Goal: Task Accomplishment & Management: Manage account settings

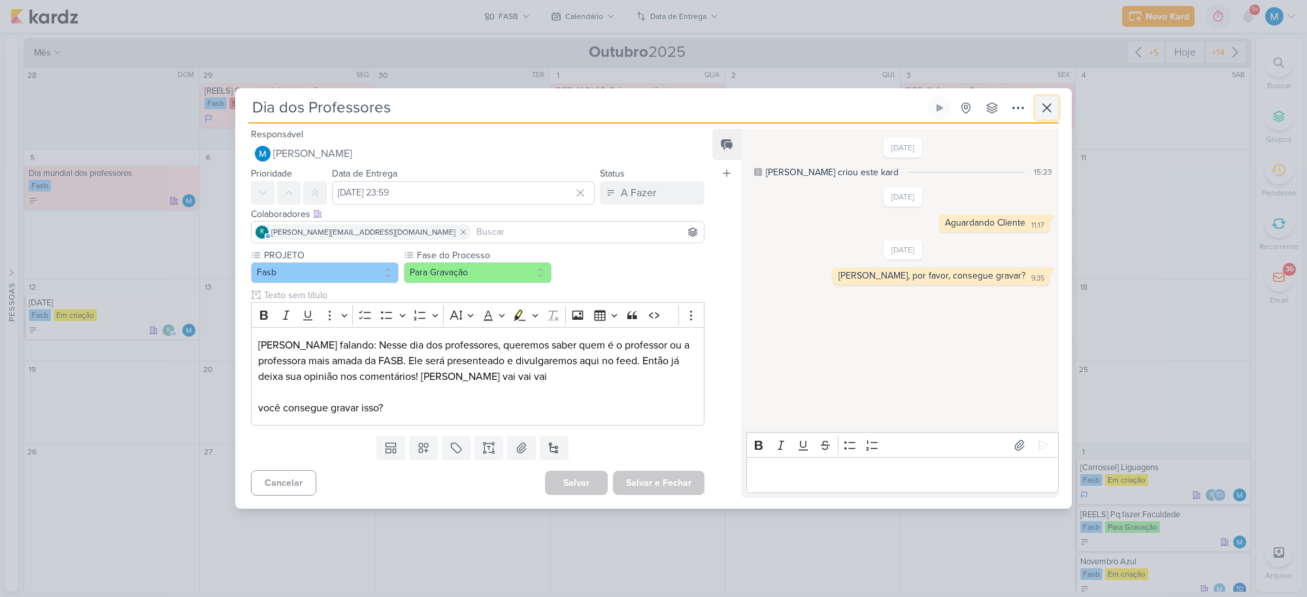
click at [1053, 103] on icon at bounding box center [1047, 108] width 16 height 16
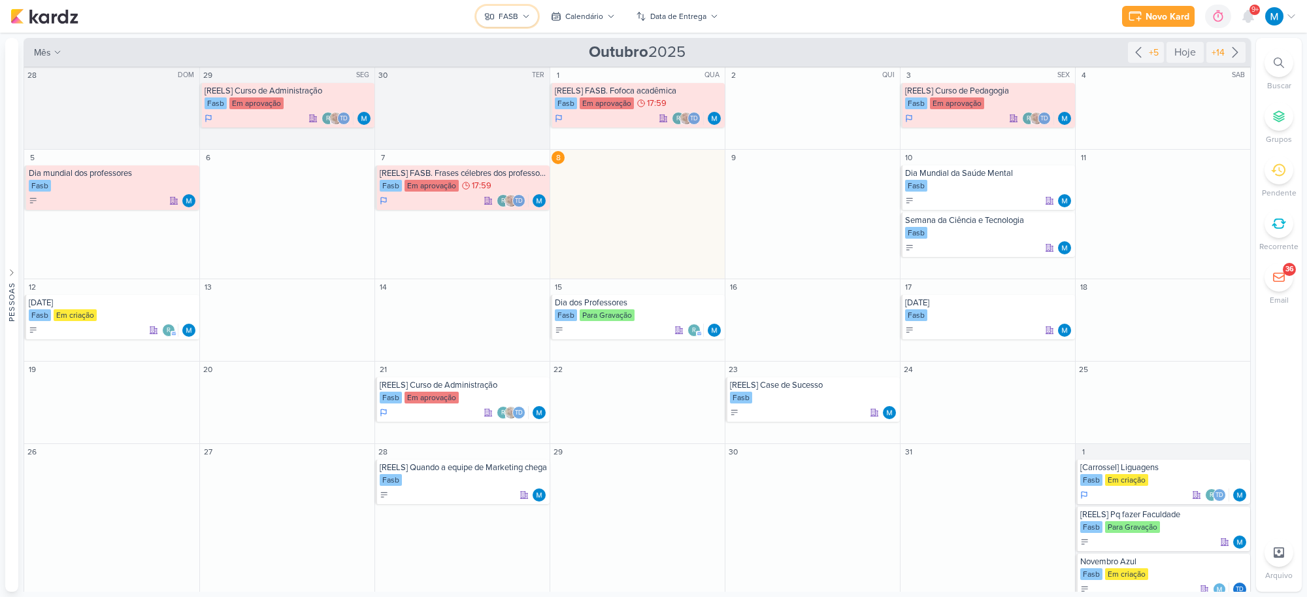
click at [517, 20] on div "FASB" at bounding box center [509, 16] width 20 height 12
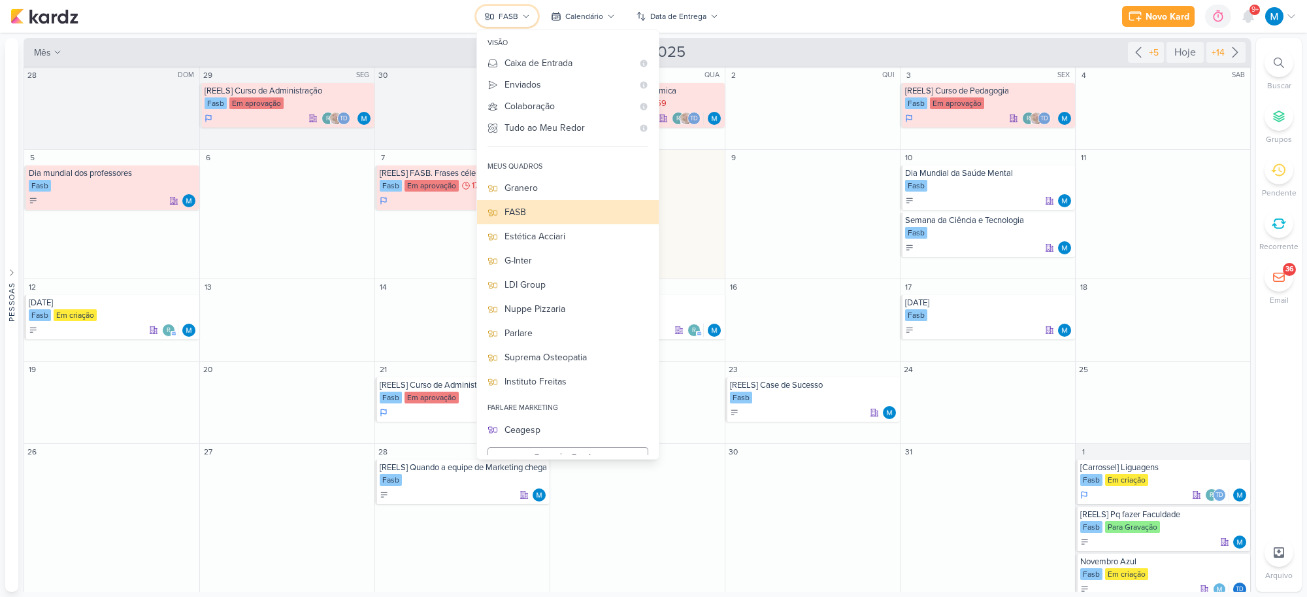
scroll to position [14, 0]
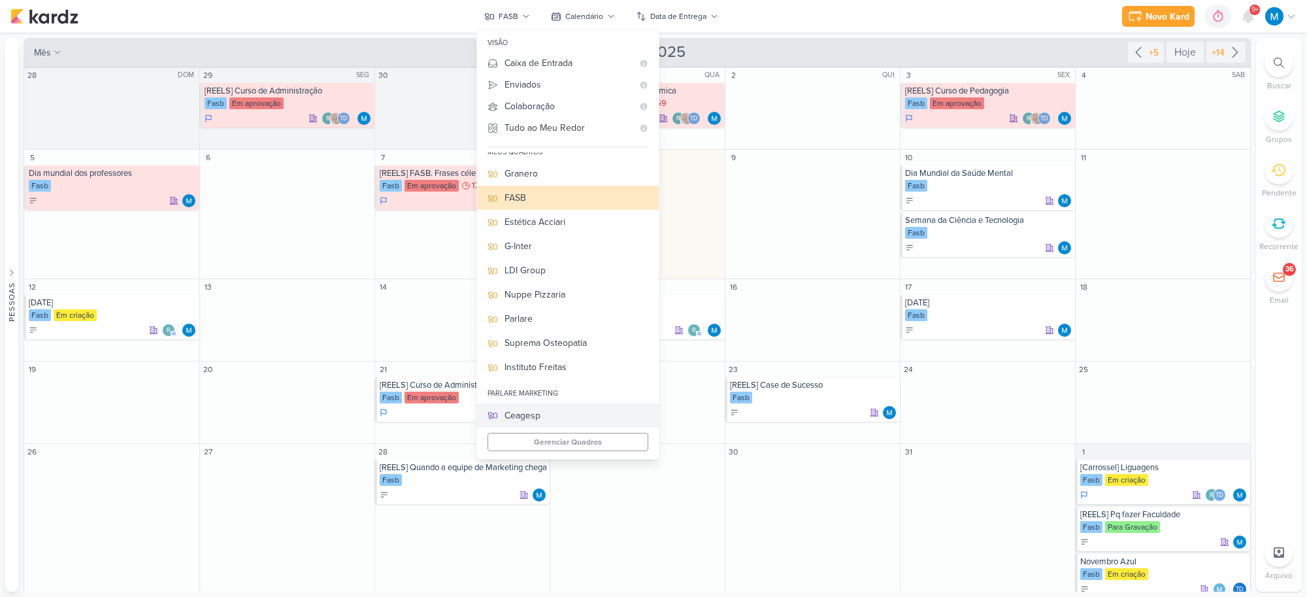
click at [526, 416] on div "Ceagesp" at bounding box center [577, 415] width 144 height 14
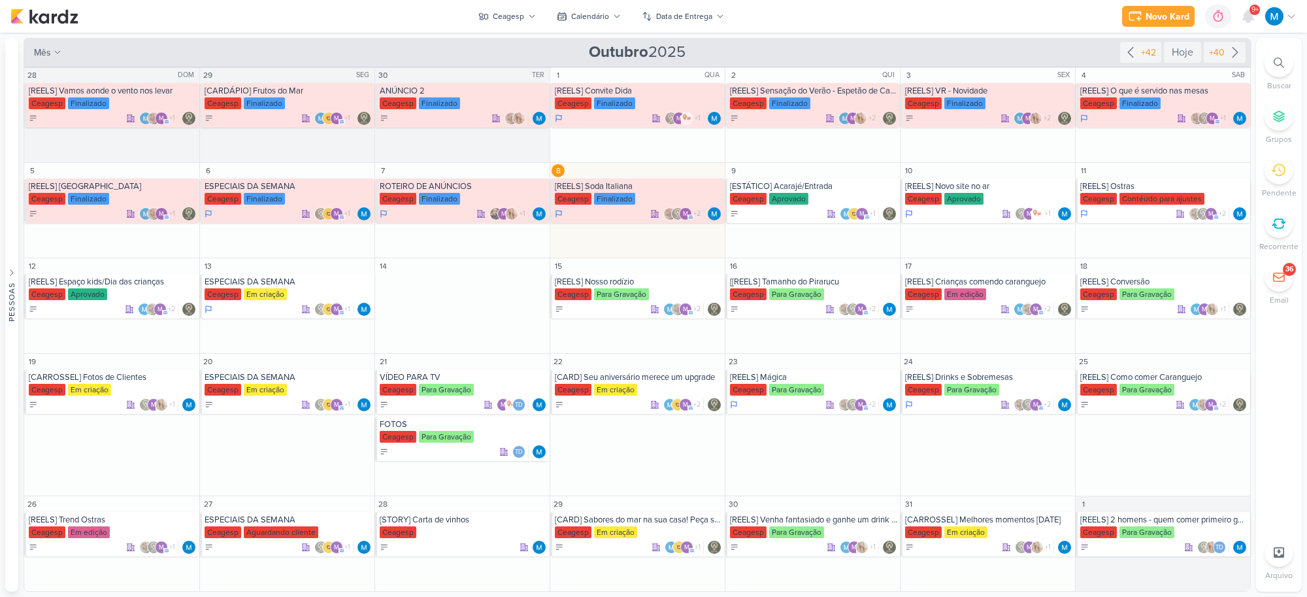
click at [1114, 63] on div at bounding box center [1279, 62] width 29 height 29
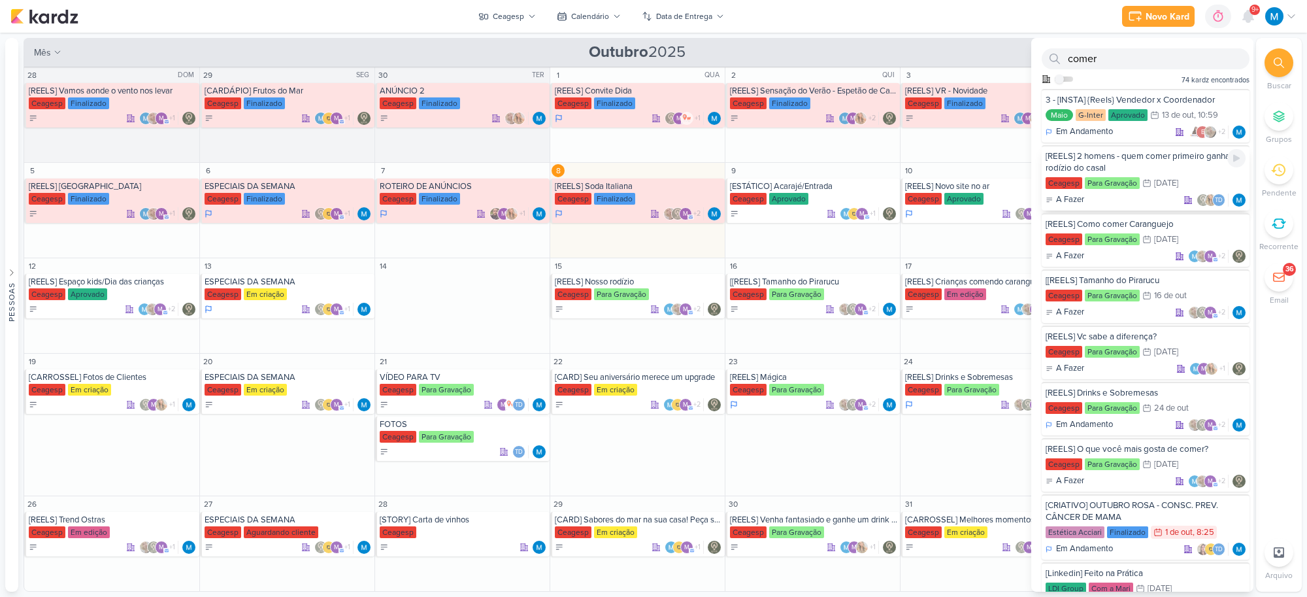
click at [1114, 158] on div "[REELS] 2 homens - quem comer primeiro ganha o rodízio do casal" at bounding box center [1146, 162] width 200 height 24
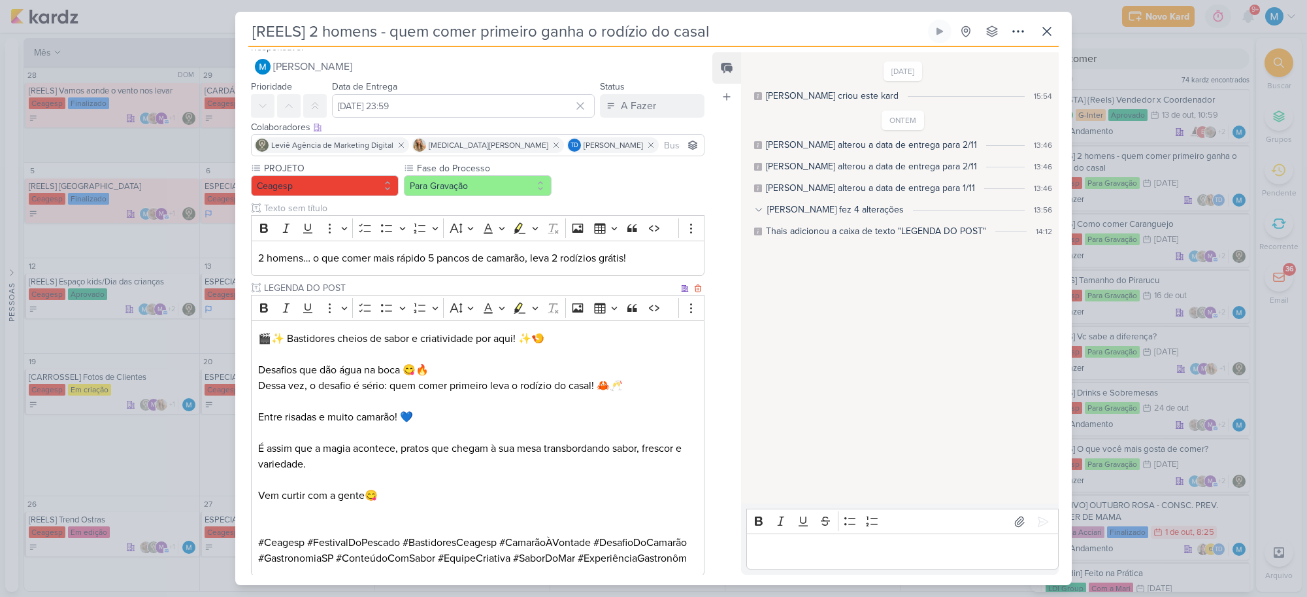
scroll to position [0, 0]
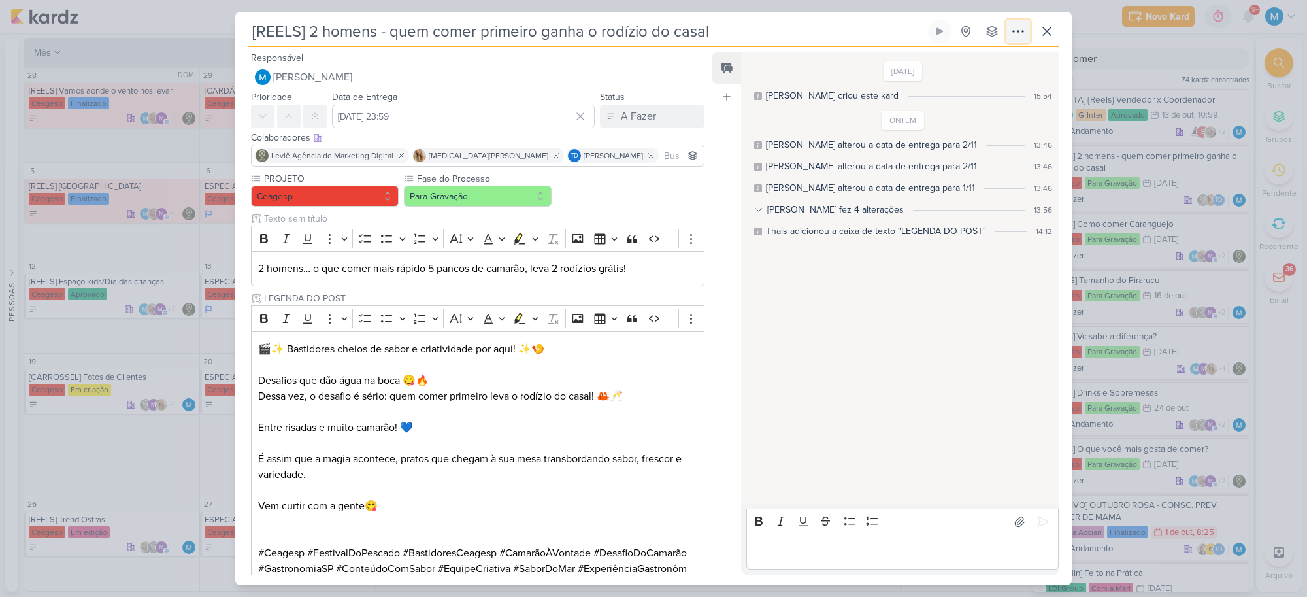
click at [1018, 36] on icon at bounding box center [1018, 32] width 16 height 16
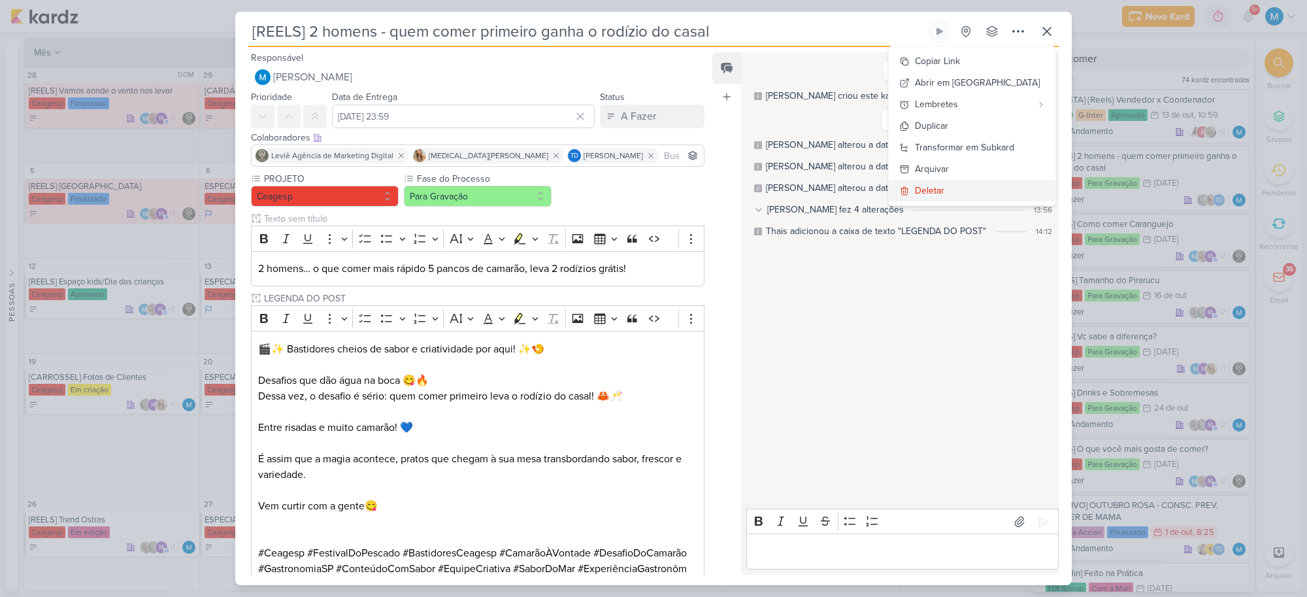
click at [944, 187] on div "Deletar" at bounding box center [929, 191] width 29 height 14
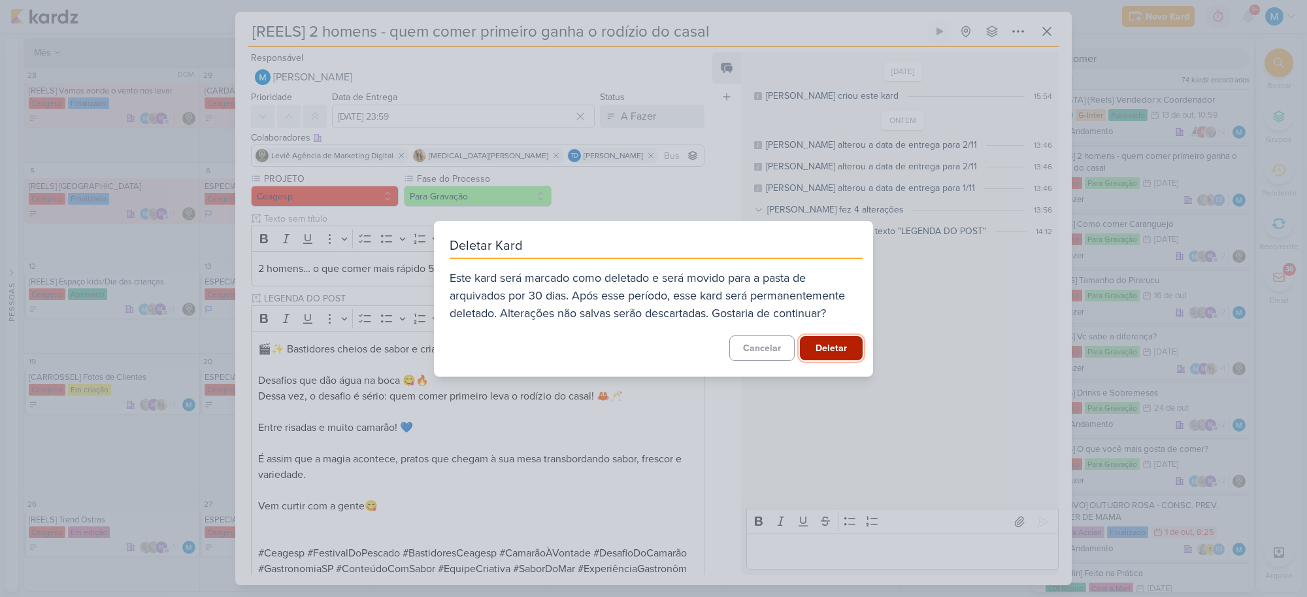
click at [850, 341] on button "Deletar" at bounding box center [831, 348] width 63 height 24
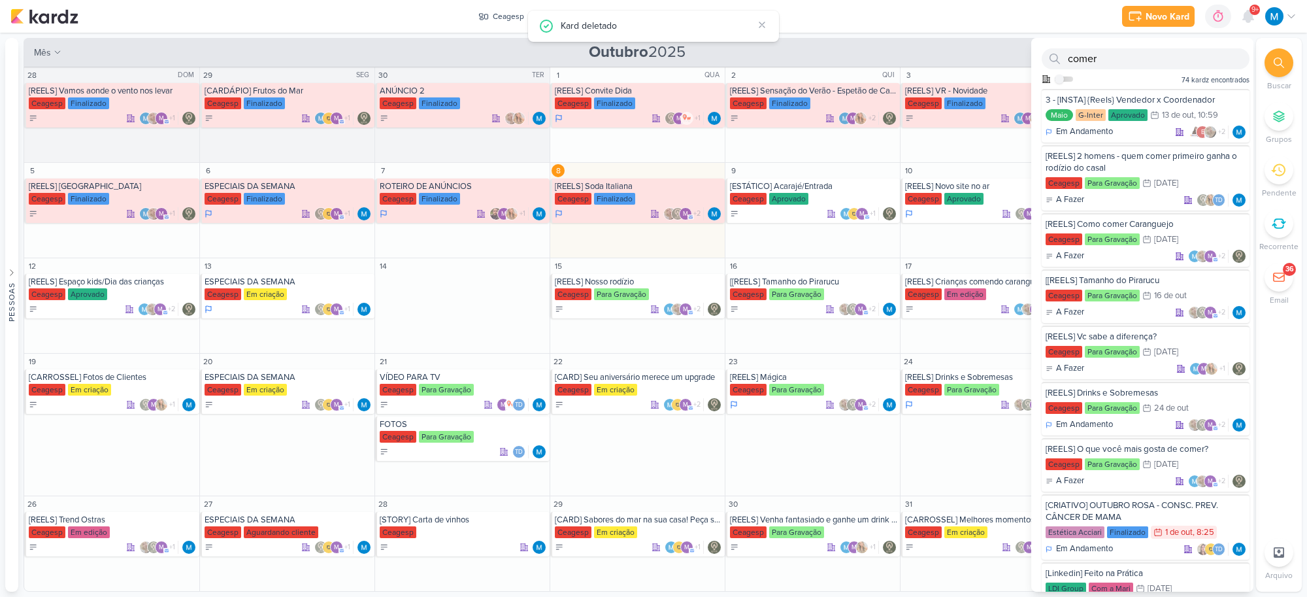
click at [929, 20] on div "Novo Kard Ctrl + k 0h0m Sessão desligada... Hoje 0h0m Semana 0h0m Mês 0h0m" at bounding box center [653, 16] width 1286 height 33
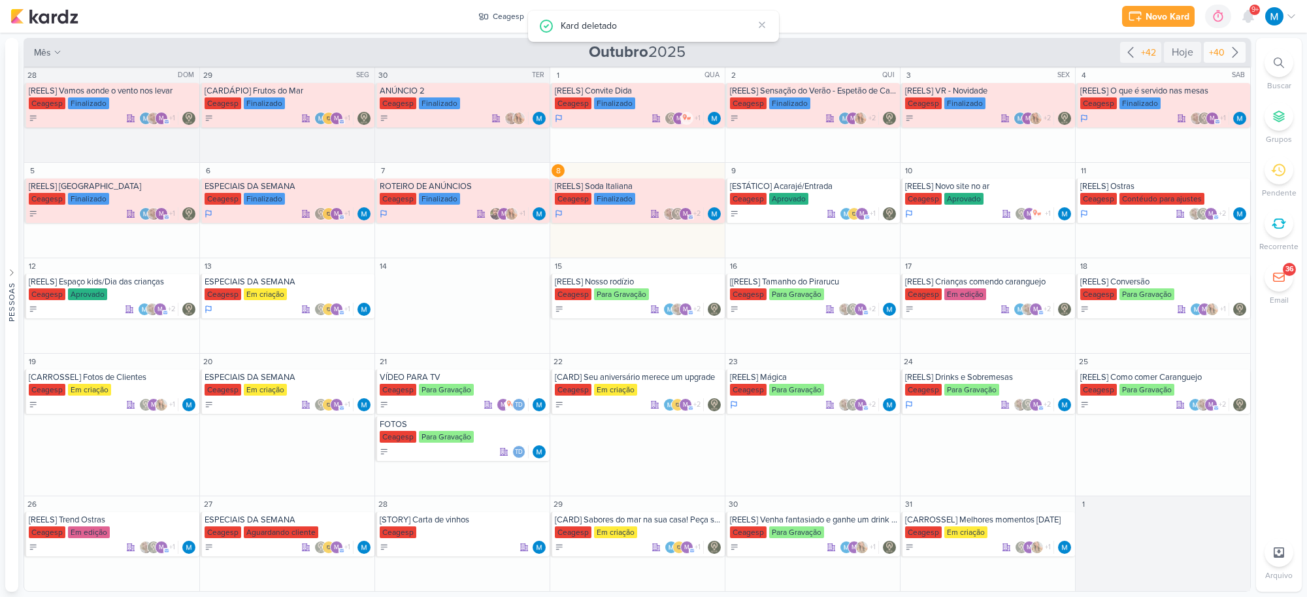
click at [1114, 46] on icon at bounding box center [1235, 52] width 16 height 16
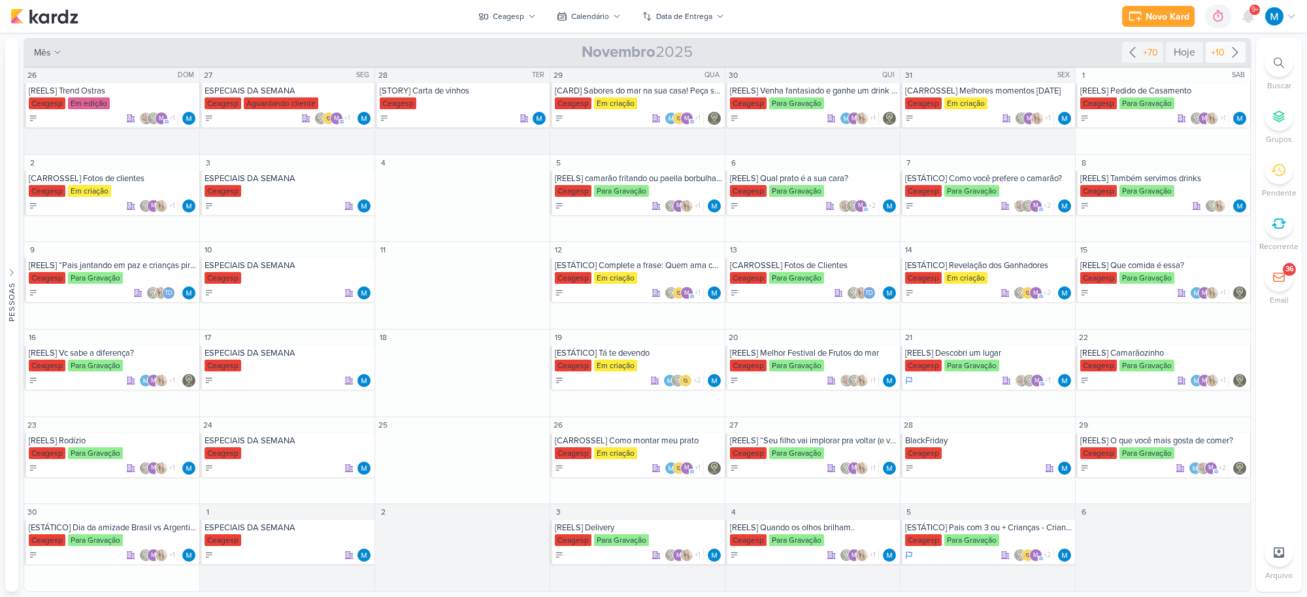
click at [1114, 50] on icon at bounding box center [1235, 52] width 16 height 16
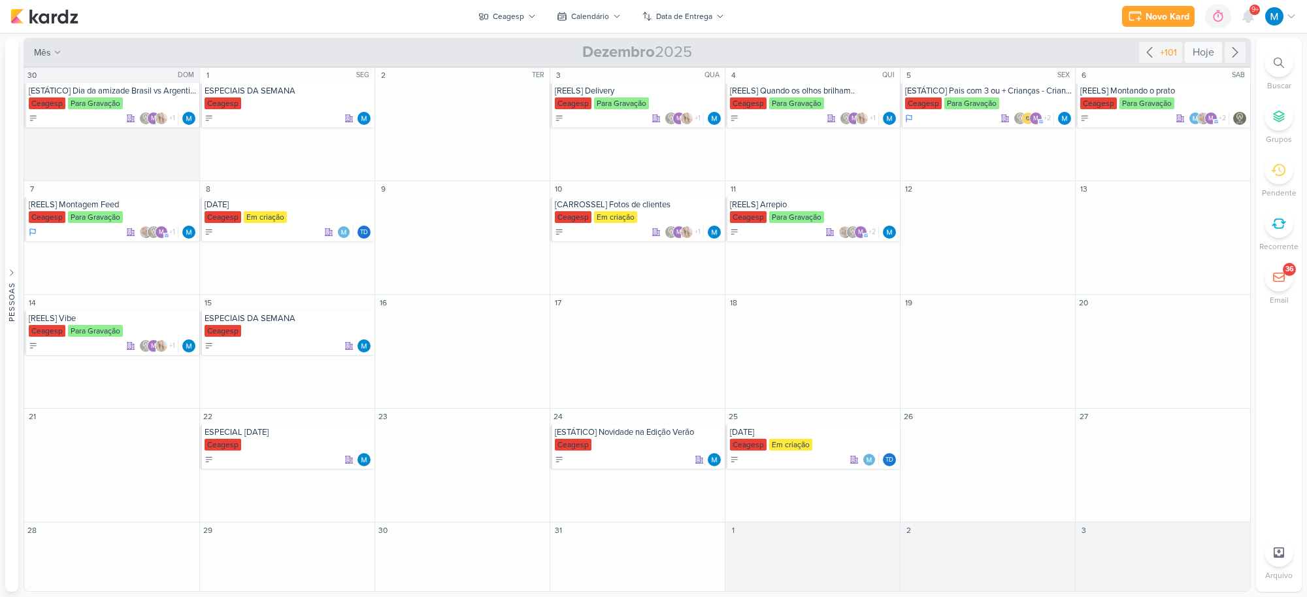
click at [1114, 51] on div "Hoje" at bounding box center [1203, 52] width 37 height 21
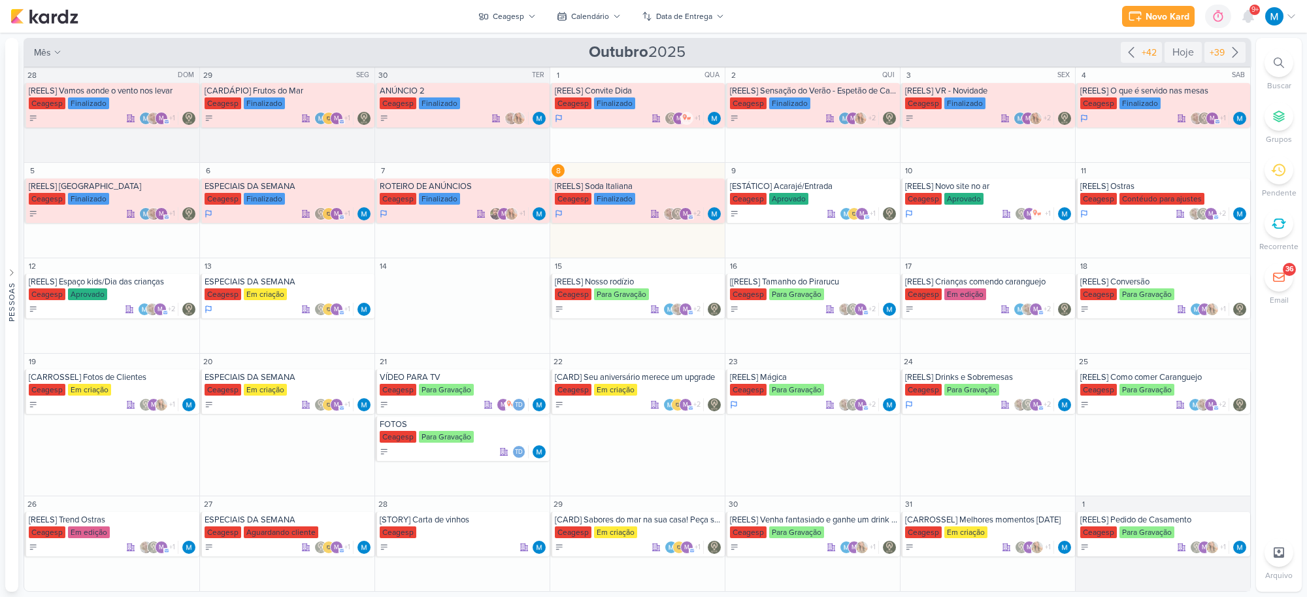
click at [1114, 65] on icon at bounding box center [1279, 63] width 10 height 10
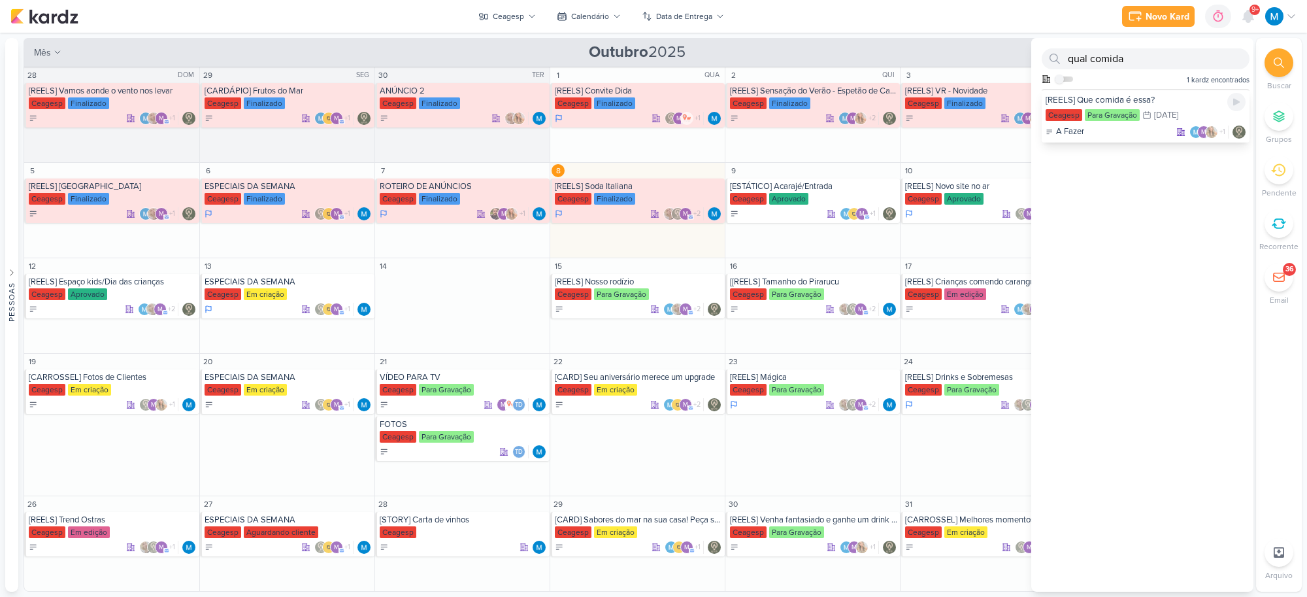
click at [1114, 103] on div "[REELS] Que comida é essa?" at bounding box center [1146, 100] width 200 height 12
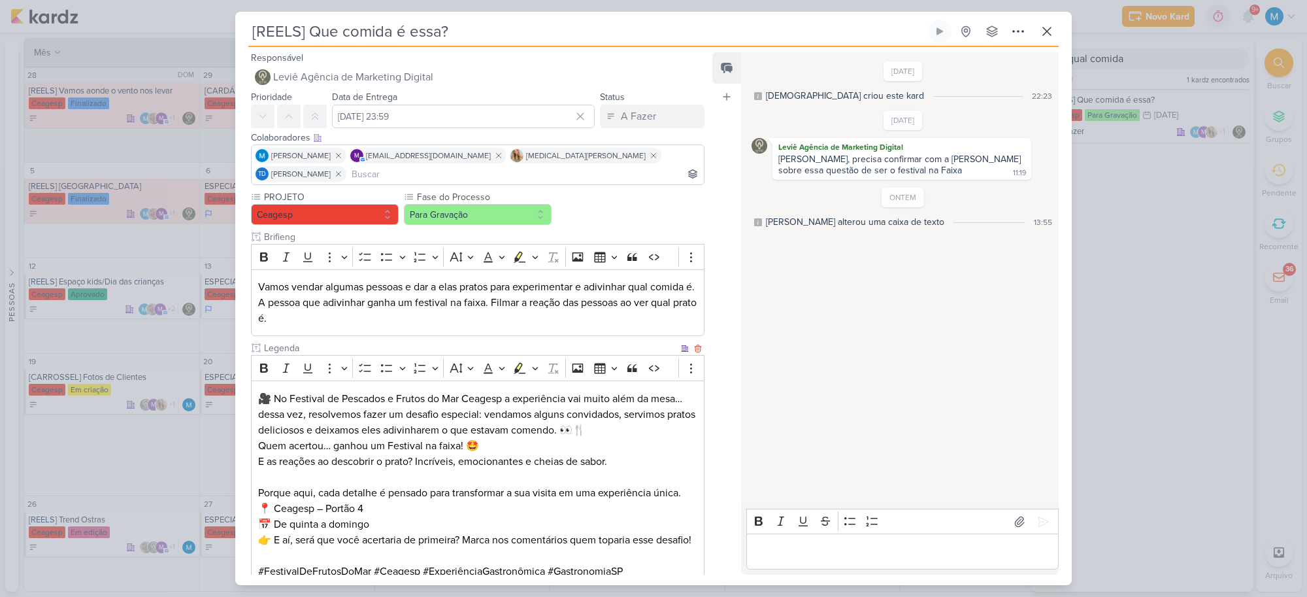
scroll to position [82, 0]
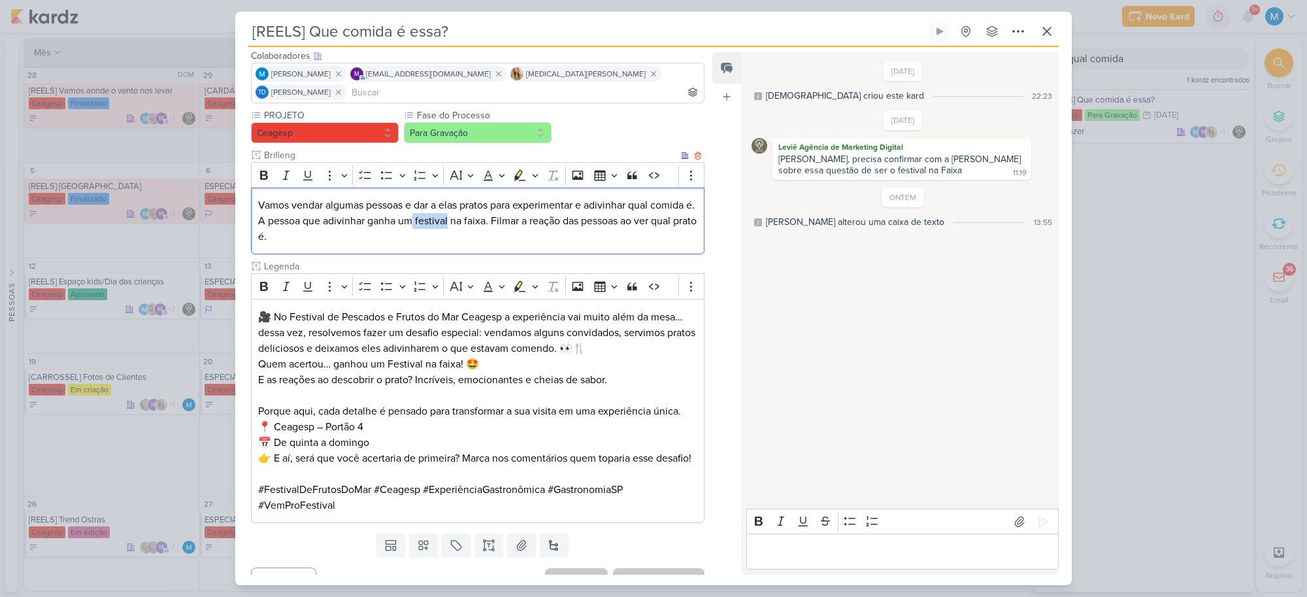
drag, startPoint x: 422, startPoint y: 198, endPoint x: 459, endPoint y: 198, distance: 37.2
click at [459, 198] on p "Vamos vendar algumas pessoas e dar a elas pratos para experimentar e adivinhar …" at bounding box center [477, 220] width 439 height 47
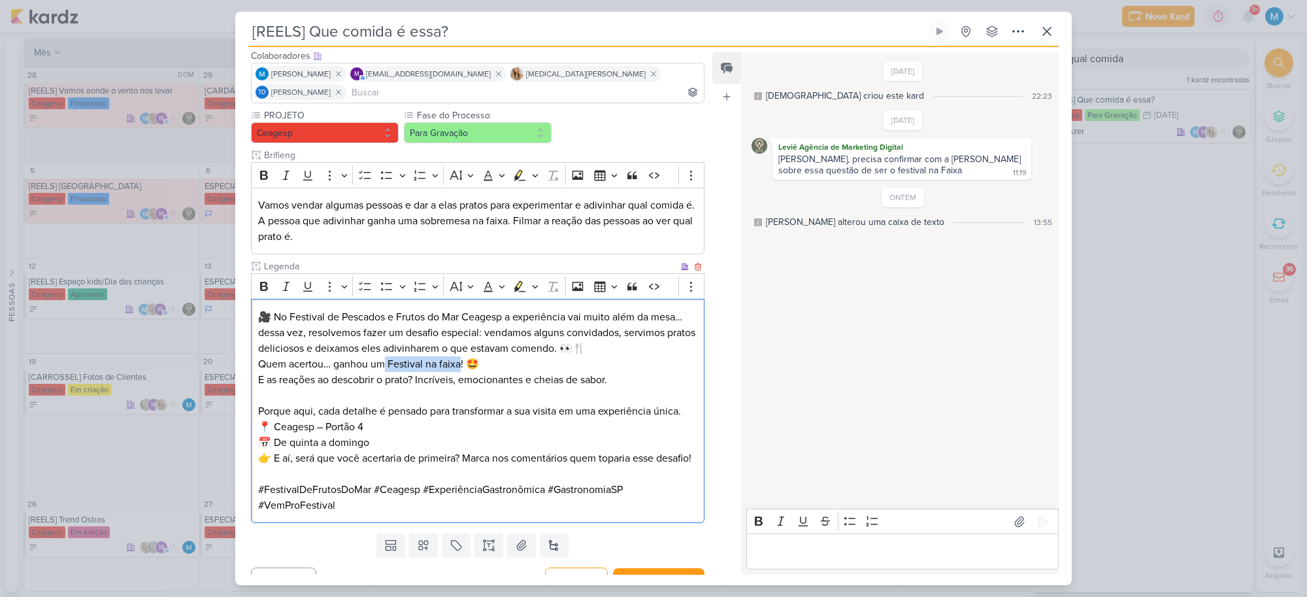
drag, startPoint x: 383, startPoint y: 341, endPoint x: 461, endPoint y: 342, distance: 77.8
click at [461, 356] on p "Quem acertou… ganhou um Festival na faixa! 🤩 E as reações ao descobrir o prato?…" at bounding box center [477, 379] width 439 height 47
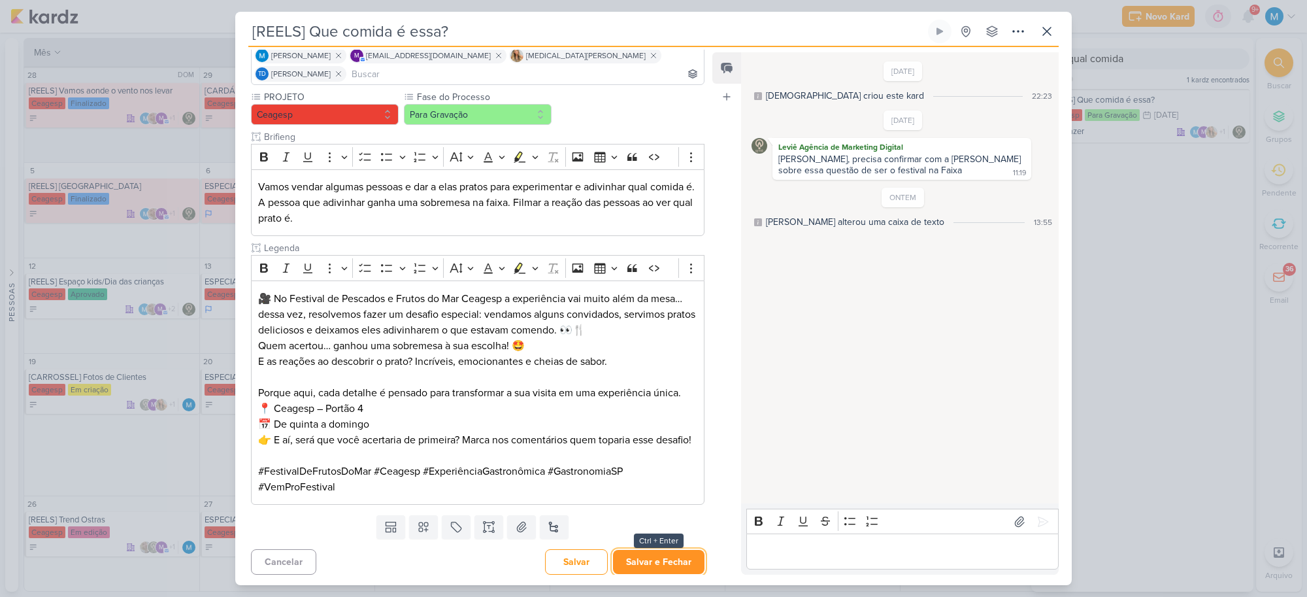
click at [665, 465] on button "Salvar e Fechar" at bounding box center [658, 562] width 91 height 24
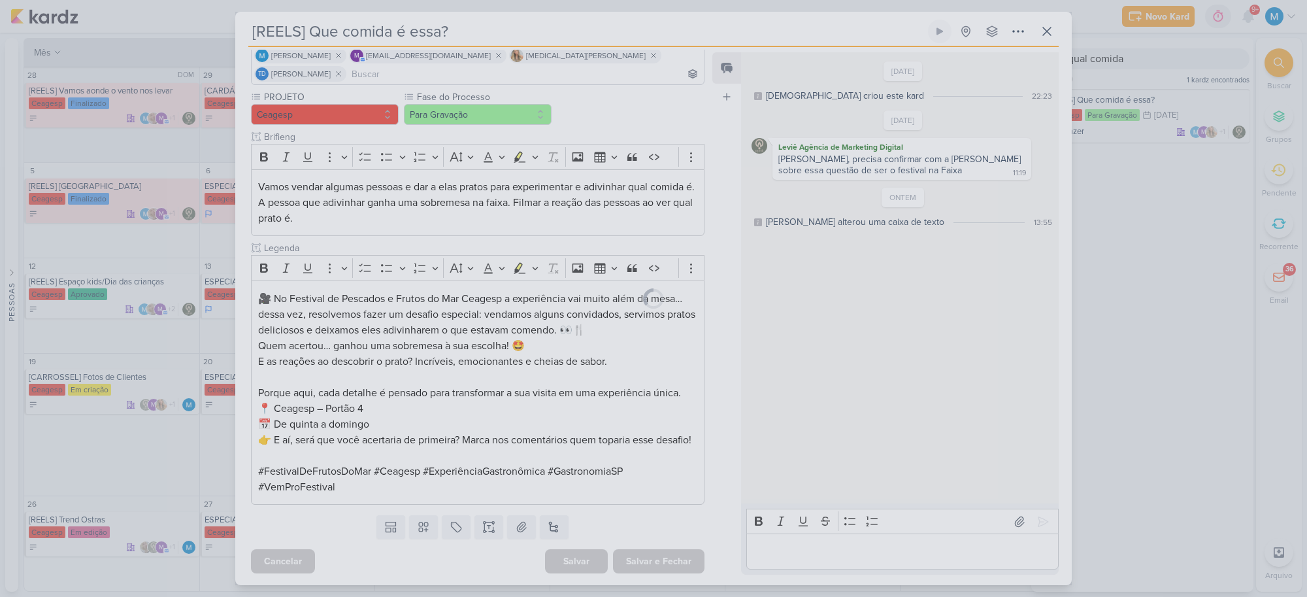
scroll to position [0, 0]
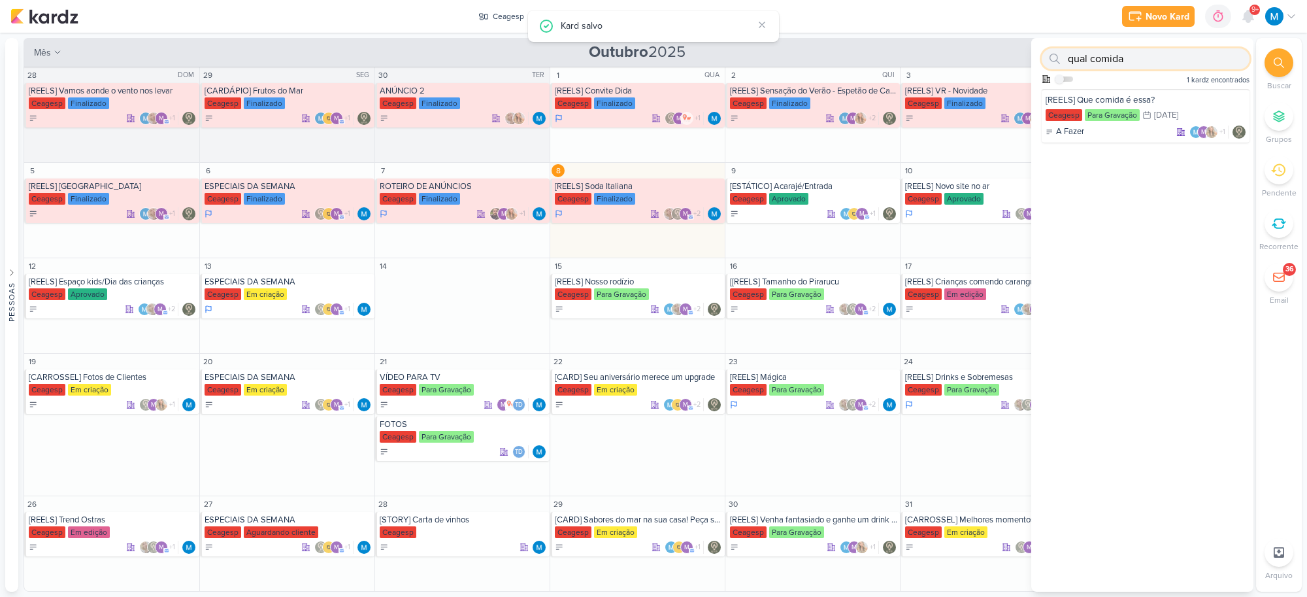
drag, startPoint x: 1128, startPoint y: 59, endPoint x: 1030, endPoint y: 53, distance: 98.2
click at [1030, 53] on div "Pessoas [GEOGRAPHIC_DATA] a a d r i a n i m a r c h e t t i @ h o t m a i l . c…" at bounding box center [653, 315] width 1307 height 554
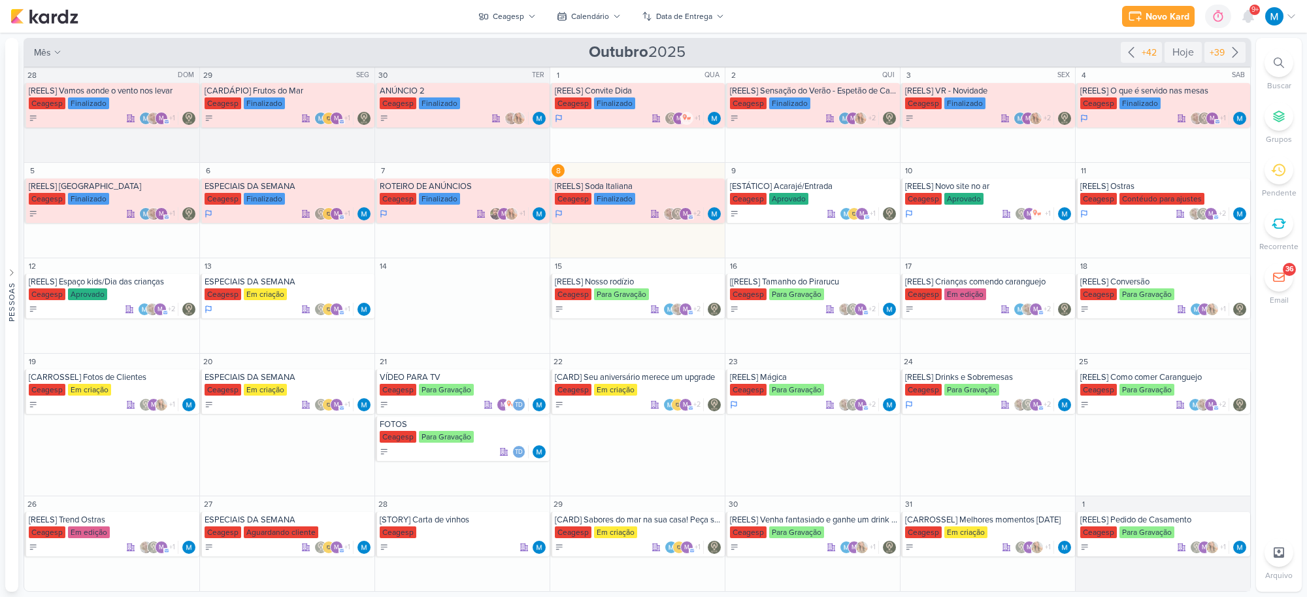
click at [1114, 67] on icon at bounding box center [1279, 63] width 10 height 10
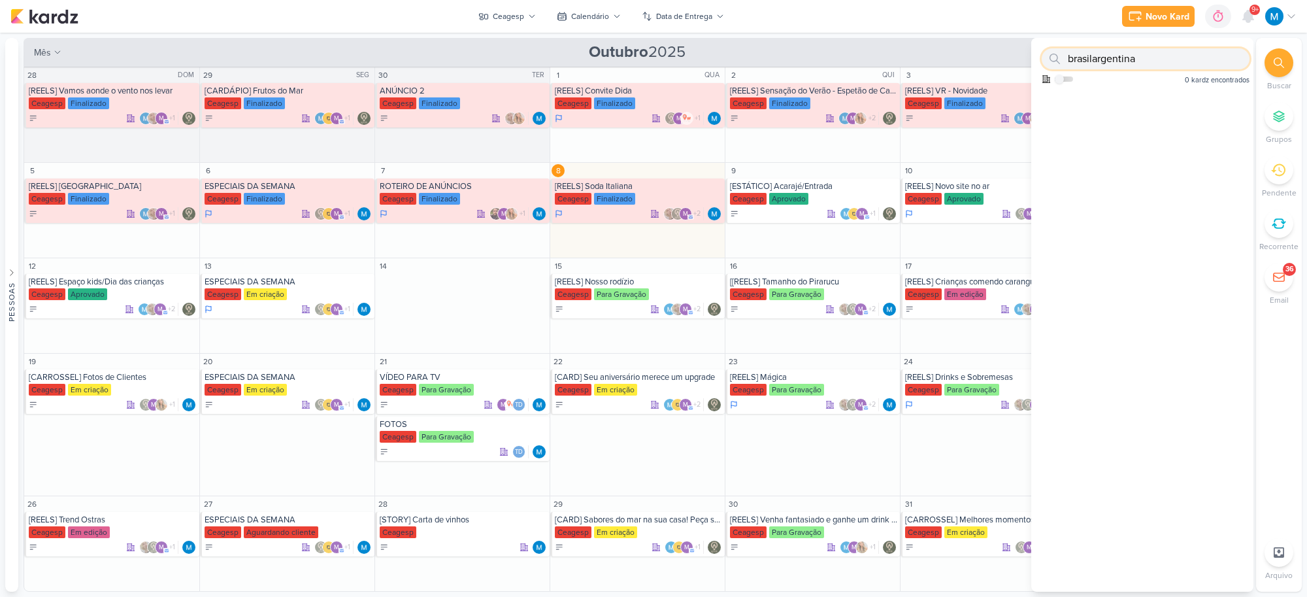
click at [1097, 58] on input "brasilargentina" at bounding box center [1146, 58] width 208 height 21
click at [1093, 60] on input "brasilargentina" at bounding box center [1146, 58] width 208 height 21
click at [1084, 56] on input "[GEOGRAPHIC_DATA] [GEOGRAPHIC_DATA]" at bounding box center [1146, 58] width 208 height 21
type input "[GEOGRAPHIC_DATA]"
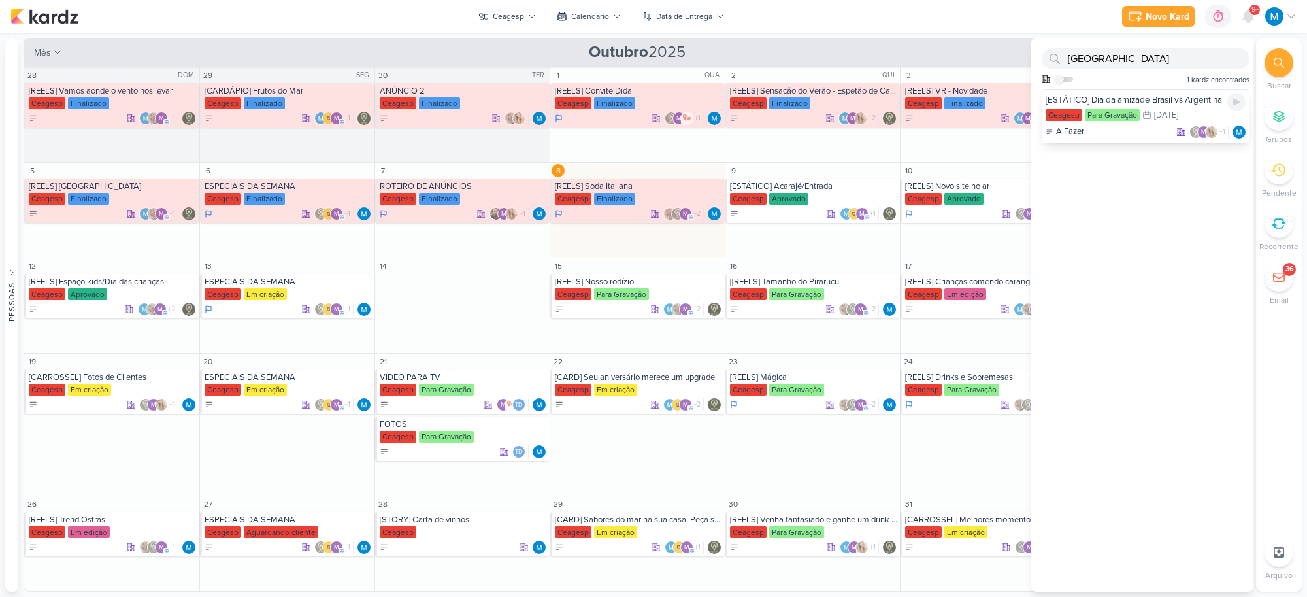
click at [1114, 103] on div "[ESTÁTICO] Dia da amizade Brasil vs Argentina" at bounding box center [1146, 100] width 200 height 12
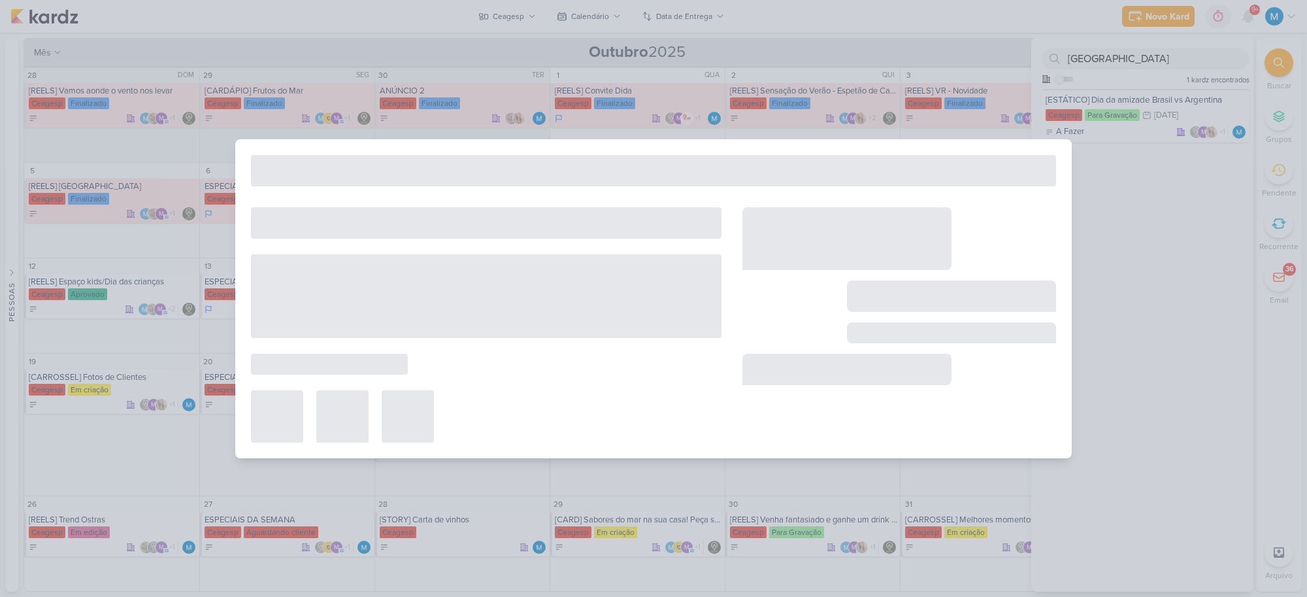
type input "[ESTÁTICO] Dia da amizade Brasil vs Argentina"
type input "[DATE] 23:59"
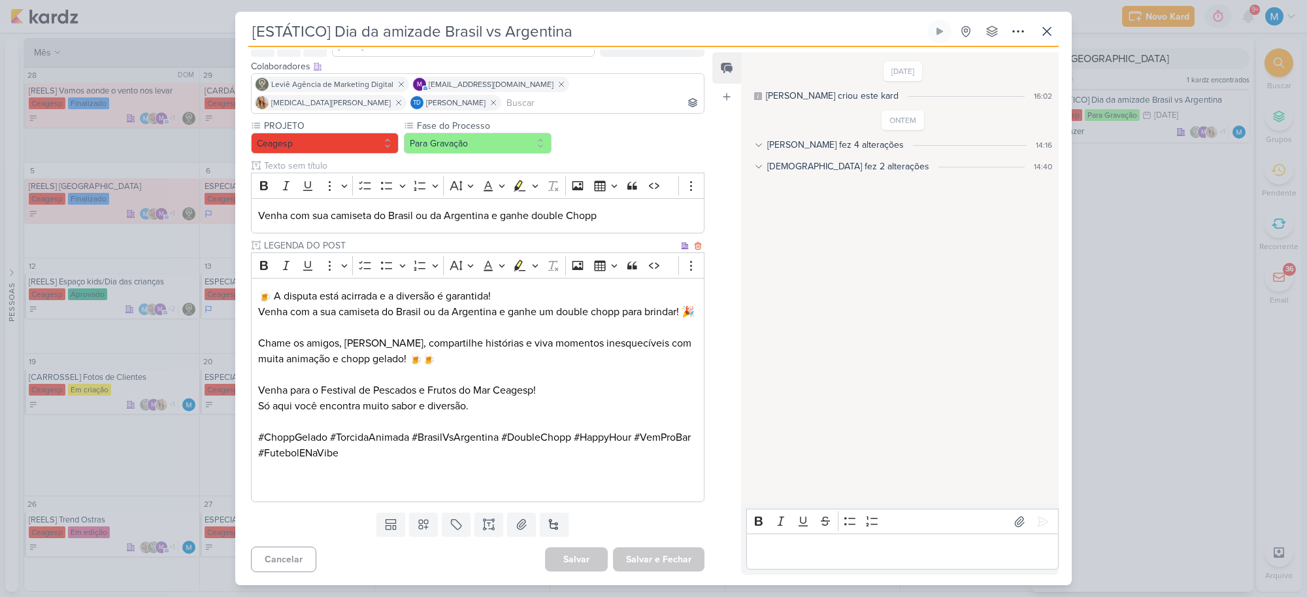
scroll to position [87, 0]
click at [642, 208] on p "Venha com sua camiseta do Brasil ou da Argentina e ganhe double Chopp" at bounding box center [477, 216] width 439 height 16
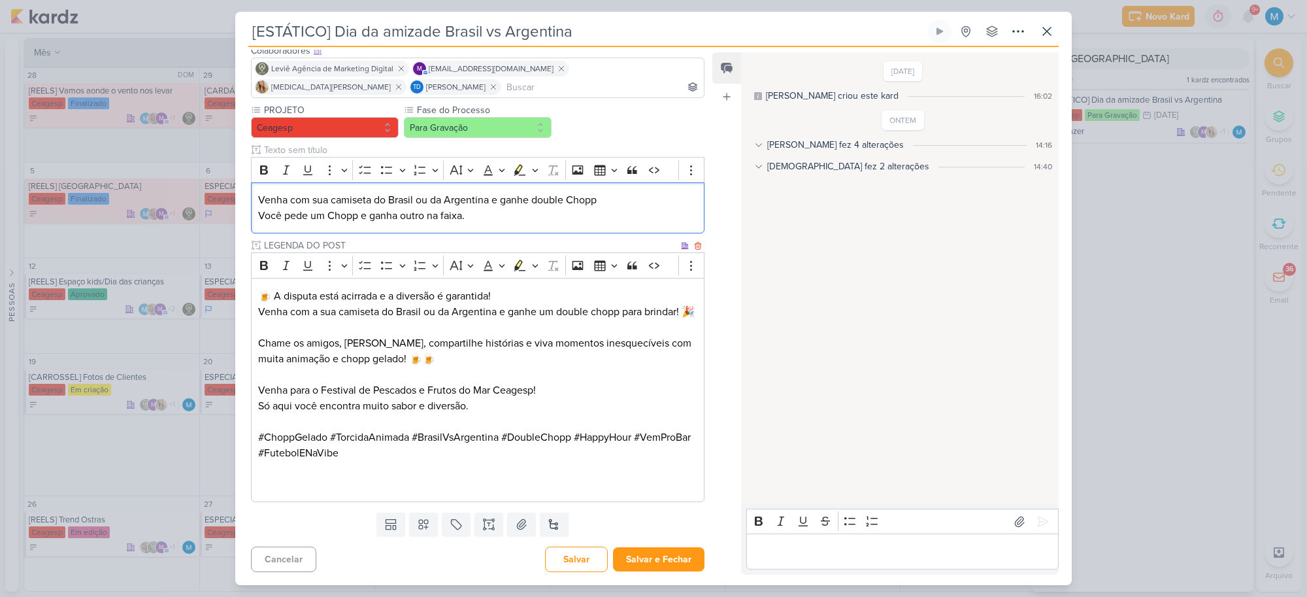
scroll to position [0, 0]
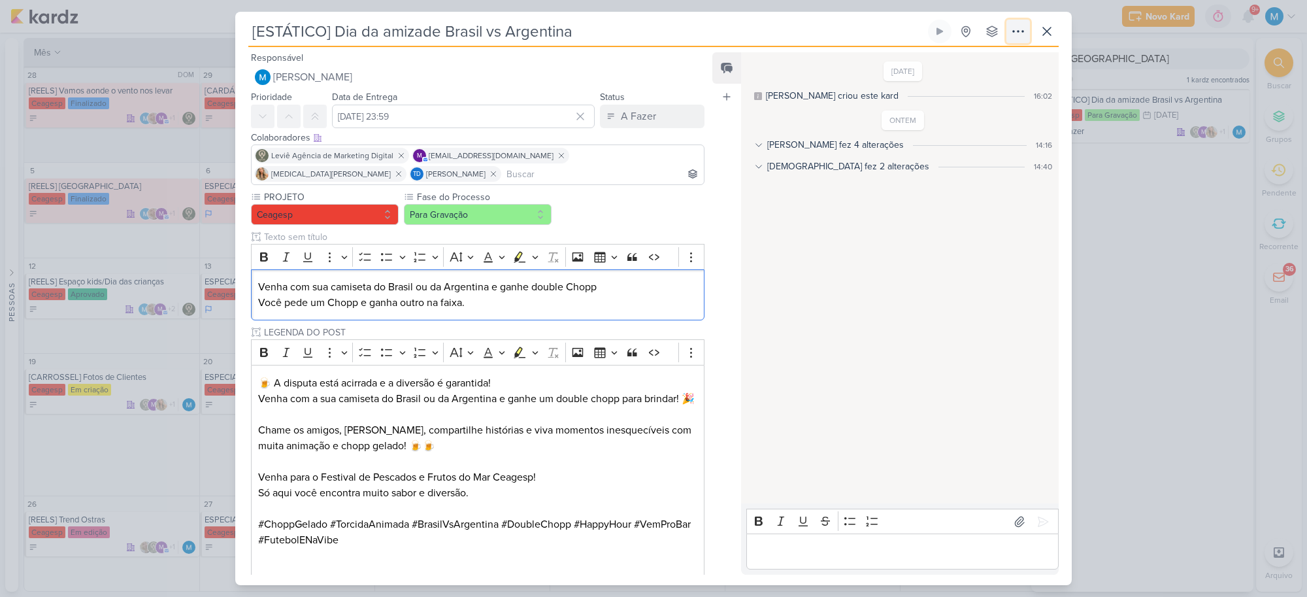
click at [1023, 33] on icon at bounding box center [1018, 32] width 16 height 16
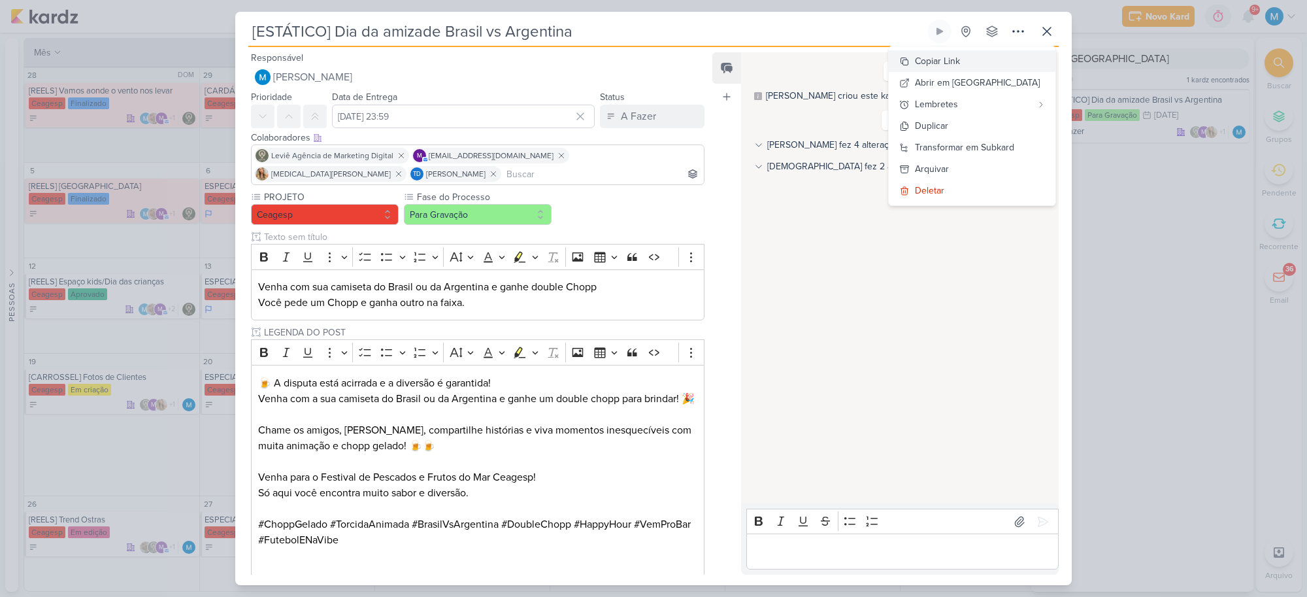
click at [990, 62] on button "Copiar Link" at bounding box center [972, 61] width 167 height 22
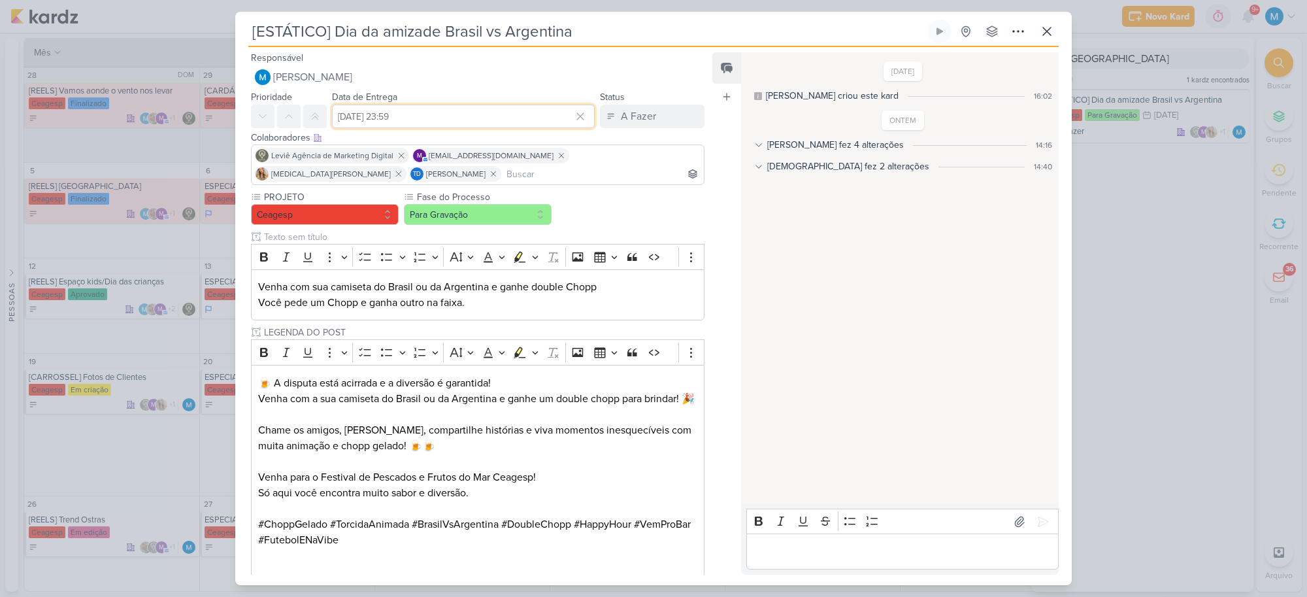
click at [465, 108] on input "[DATE] 23:59" at bounding box center [463, 117] width 263 height 24
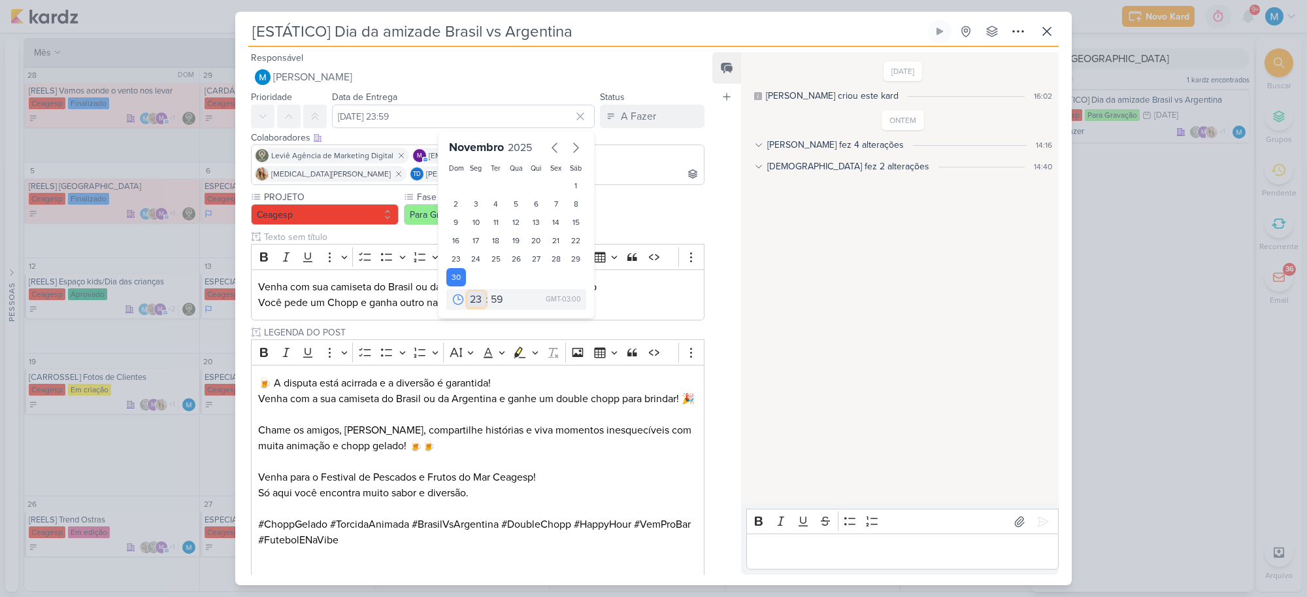
click at [474, 299] on select "00 01 02 03 04 05 06 07 08 09 10 11 12 13 14 15 16 17 18 19 20 21 22 23" at bounding box center [476, 299] width 18 height 16
select select "10"
click at [467, 291] on select "00 01 02 03 04 05 06 07 08 09 10 11 12 13 14 15 16 17 18 19 20 21 22 23" at bounding box center [476, 299] width 18 height 16
type input "[DATE] 10:59"
click at [491, 301] on select "00 05 10 15 20 25 30 35 40 45 50 55 59" at bounding box center [497, 299] width 18 height 16
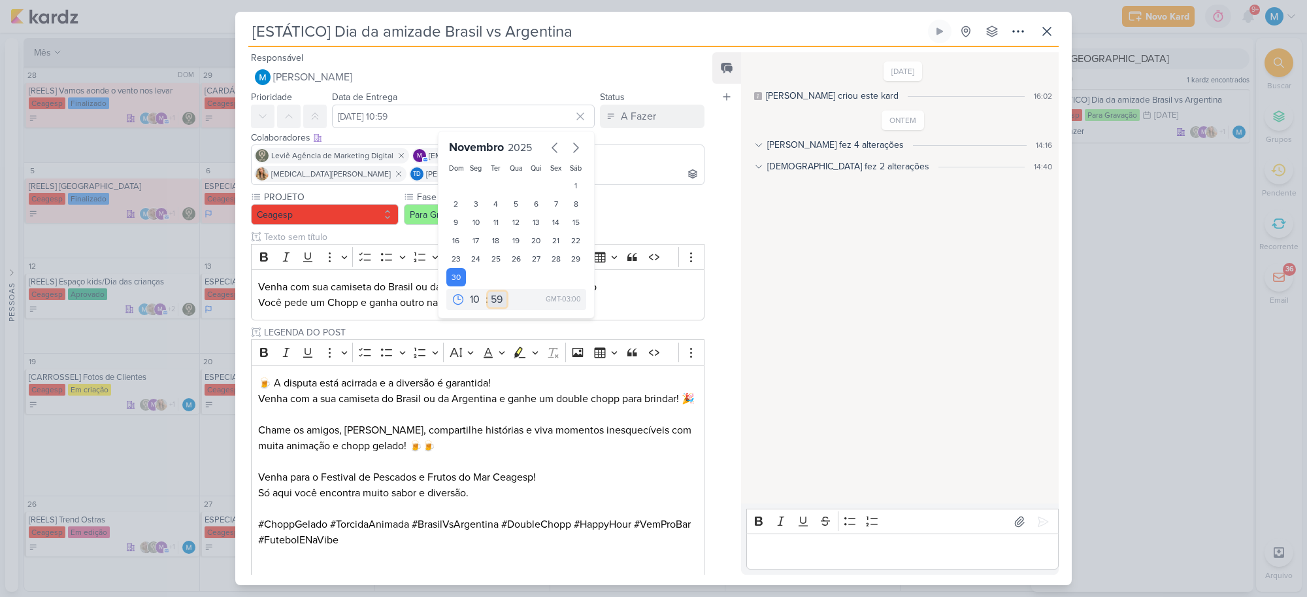
select select "25"
click at [488, 291] on select "00 05 10 15 20 25 30 35 40 45 50 55 59" at bounding box center [497, 299] width 18 height 16
type input "[DATE] 10:25"
click at [574, 405] on p "Venha com a sua camiseta do Brasil ou da Argentina e ganhe um double chopp para…" at bounding box center [477, 399] width 439 height 16
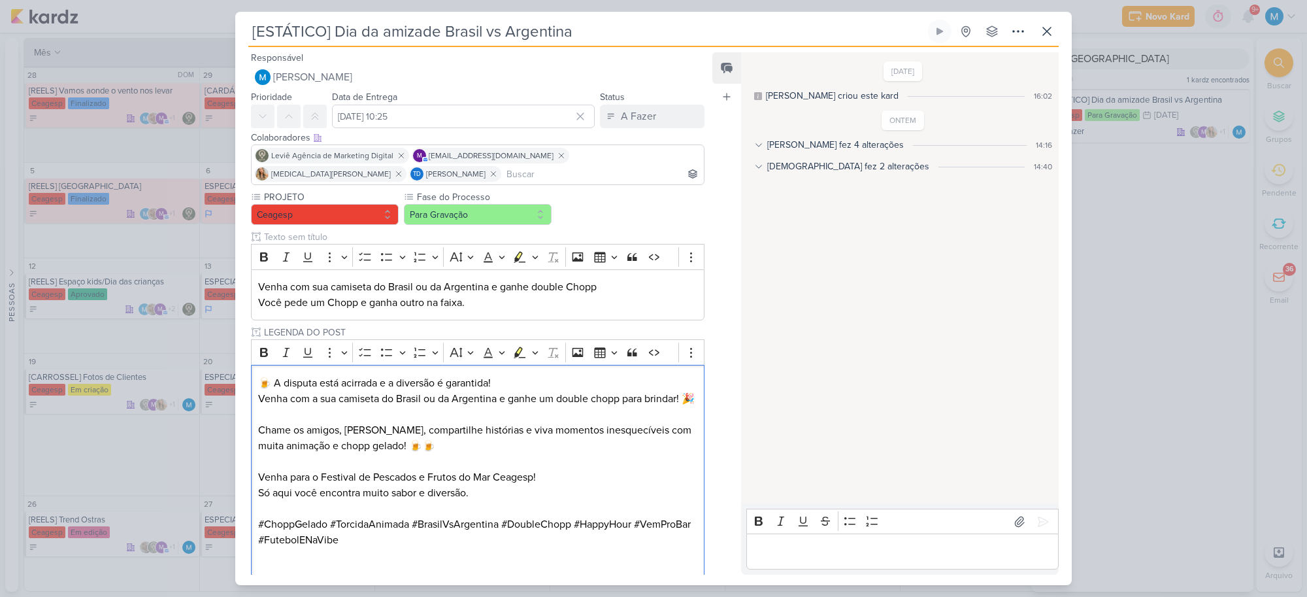
click at [781, 465] on p "Editor editing area: main" at bounding box center [902, 552] width 299 height 16
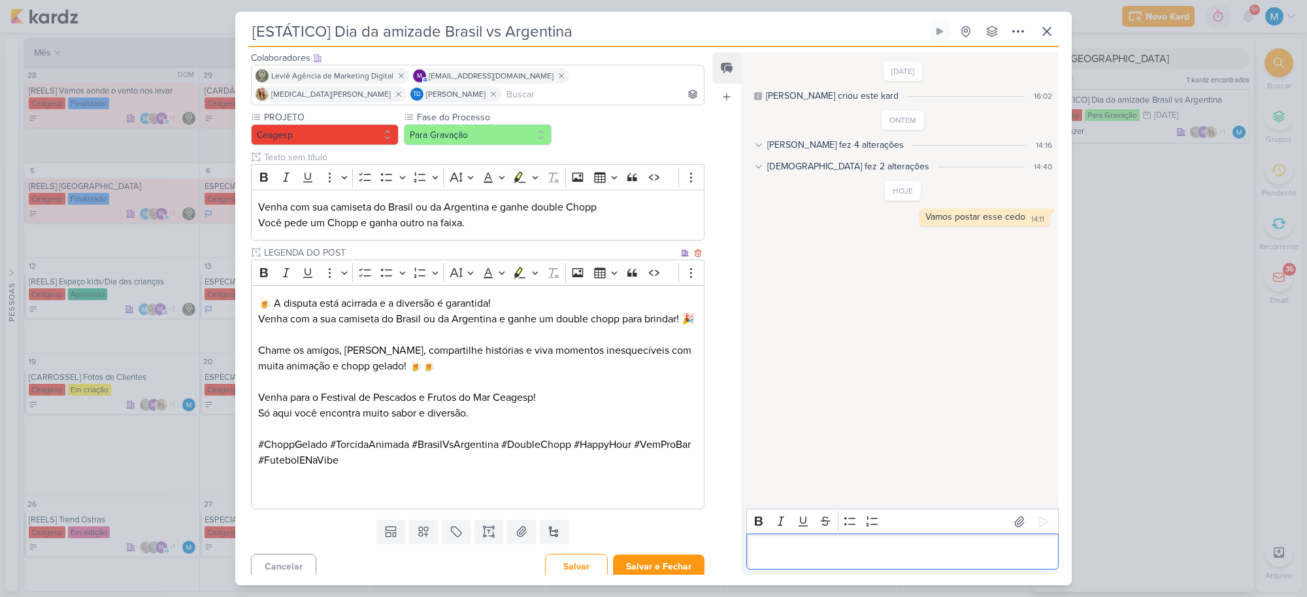
scroll to position [103, 0]
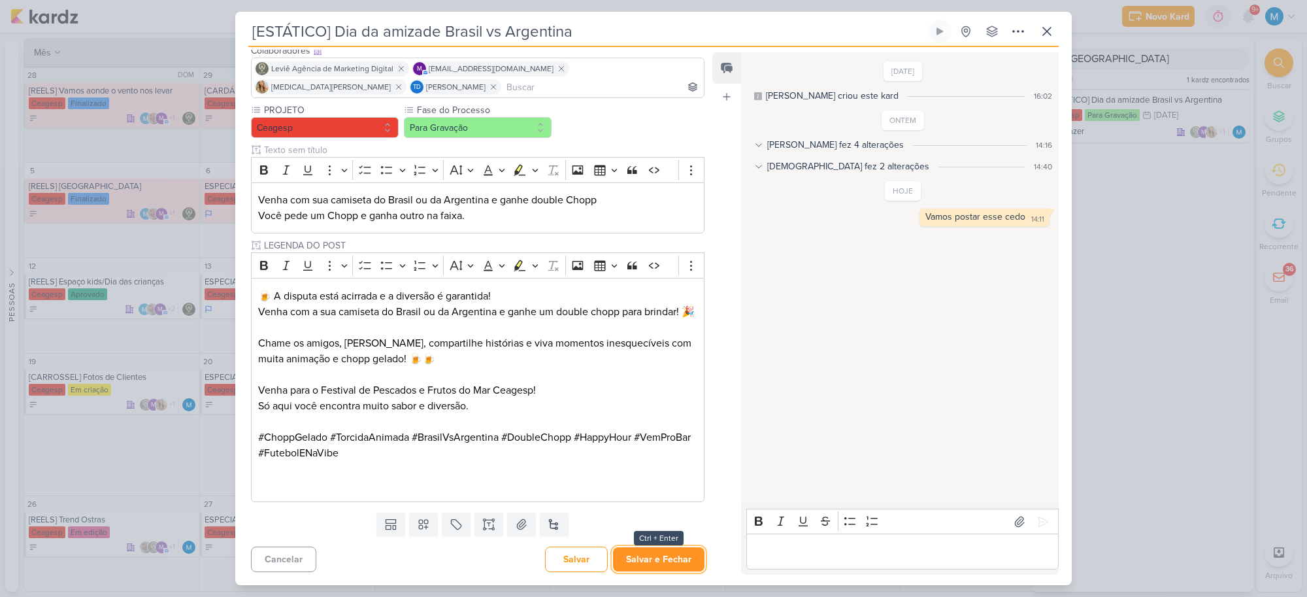
click at [646, 465] on button "Salvar e Fechar" at bounding box center [658, 559] width 91 height 24
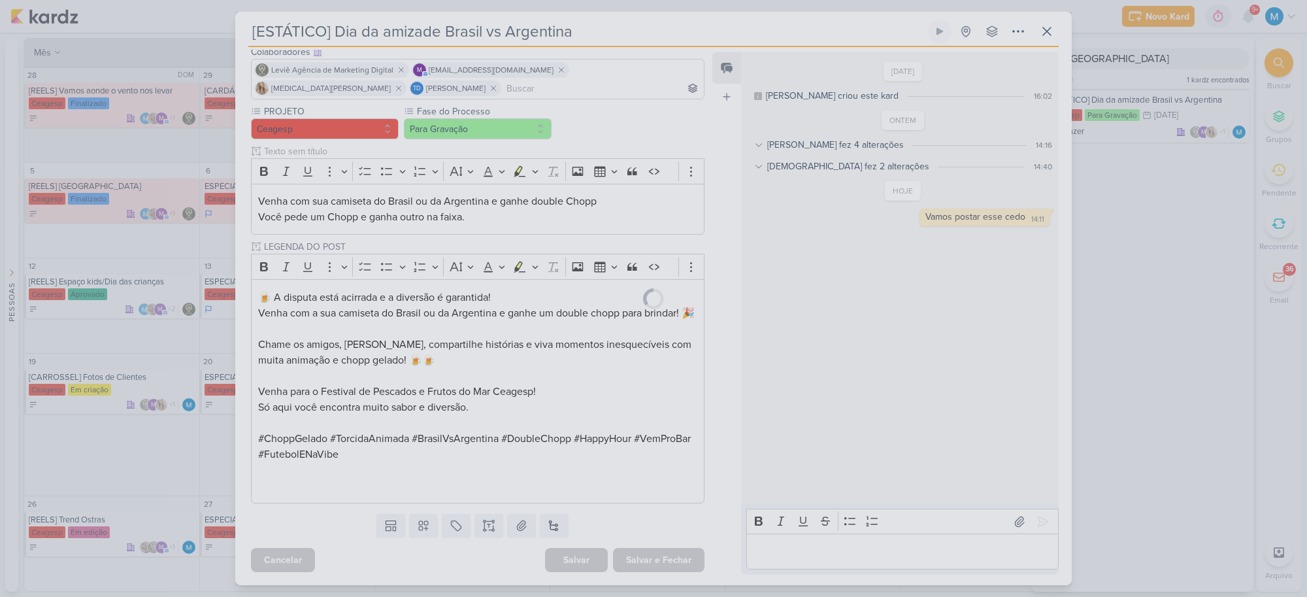
scroll to position [101, 0]
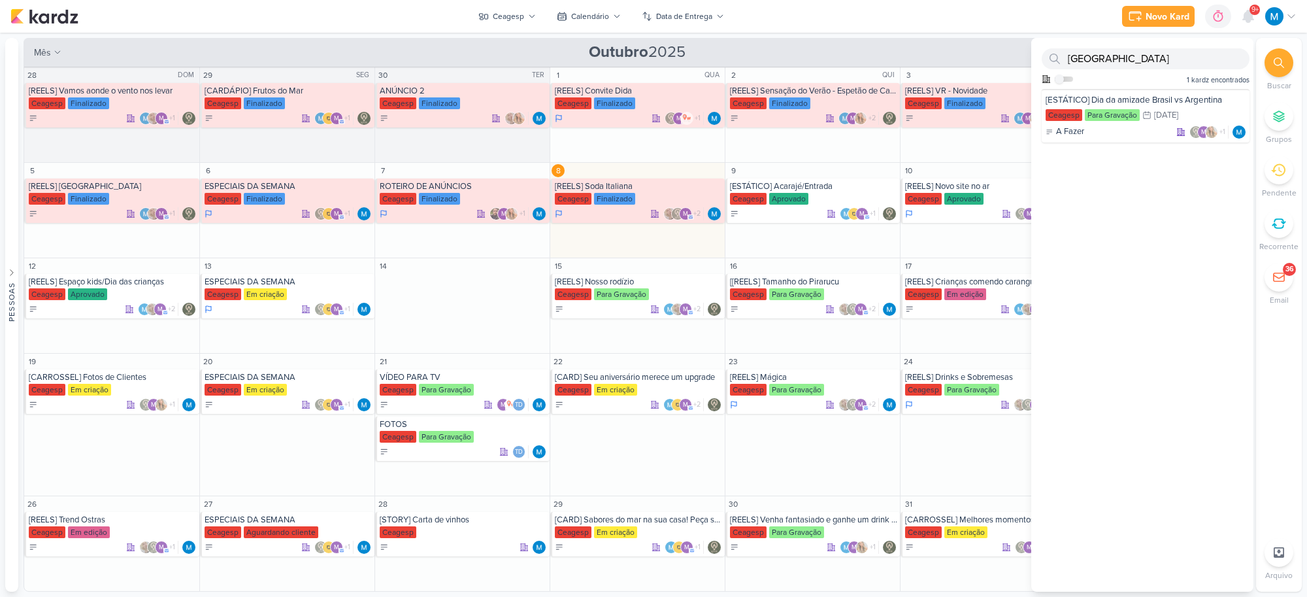
click at [989, 22] on div "Novo Kard Ctrl + k 0h0m Sessão desligada... Hoje 0h0m Semana 0h0m Mês 0h0m" at bounding box center [653, 16] width 1286 height 33
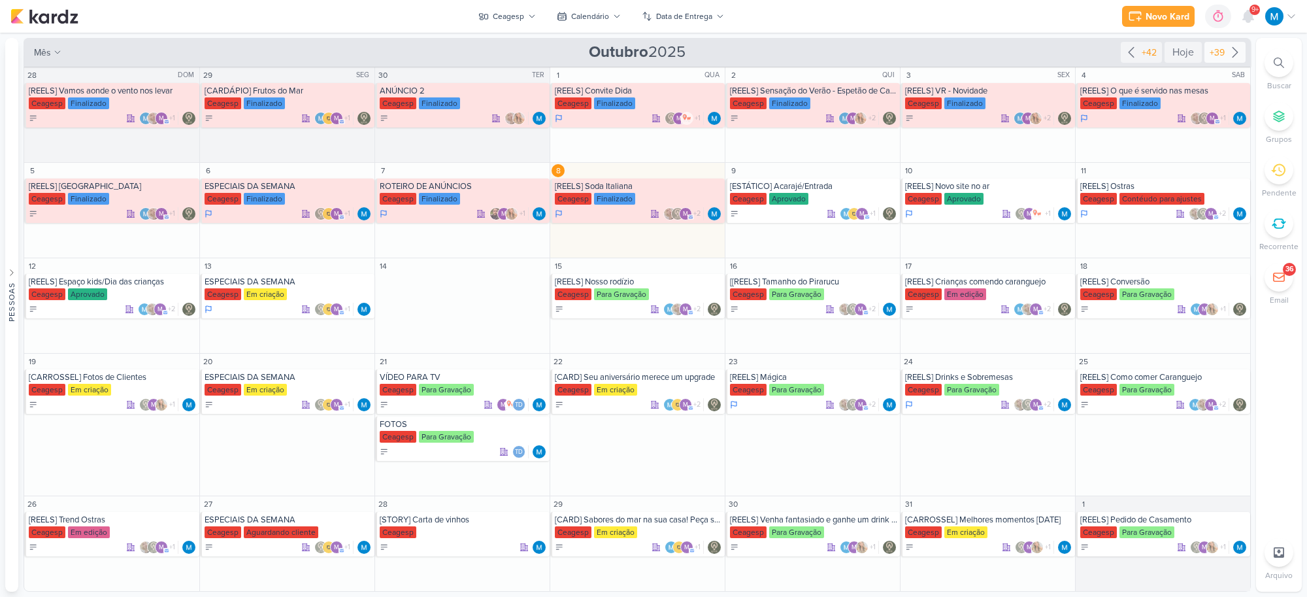
click at [1114, 52] on icon at bounding box center [1235, 52] width 16 height 16
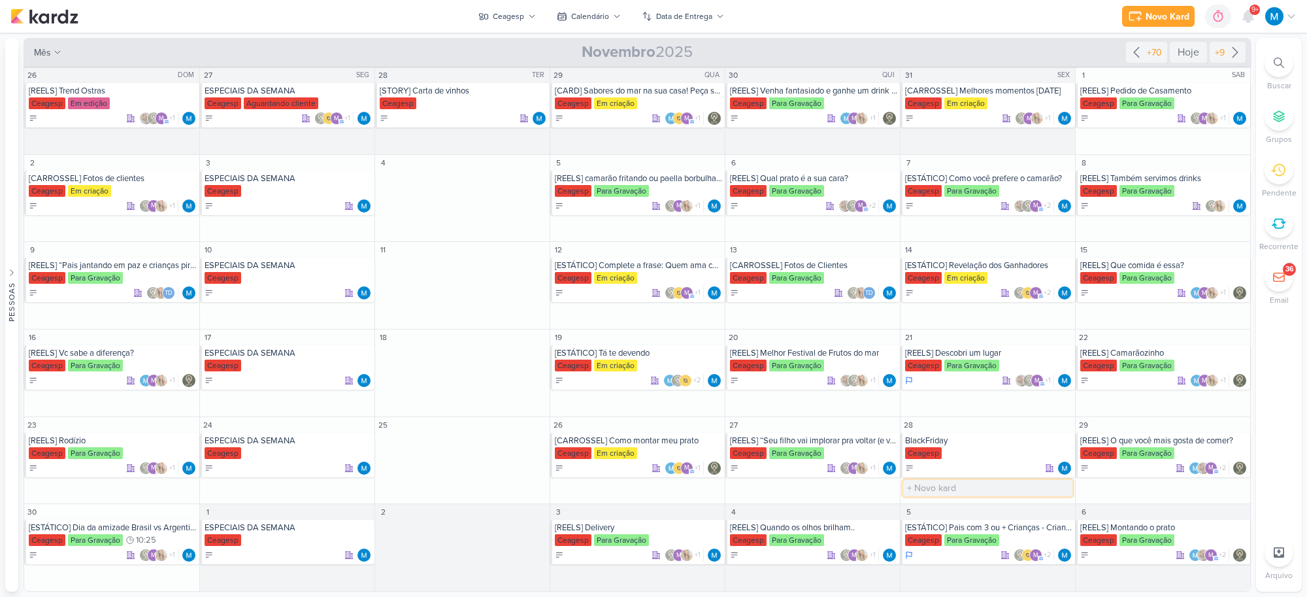
click at [946, 465] on input "text" at bounding box center [987, 488] width 169 height 16
type input "S"
click at [928, 465] on input "text" at bounding box center [987, 488] width 169 height 16
click at [968, 465] on input "text" at bounding box center [987, 488] width 169 height 16
type input "[STORY] Dia da [PERSON_NAME]"
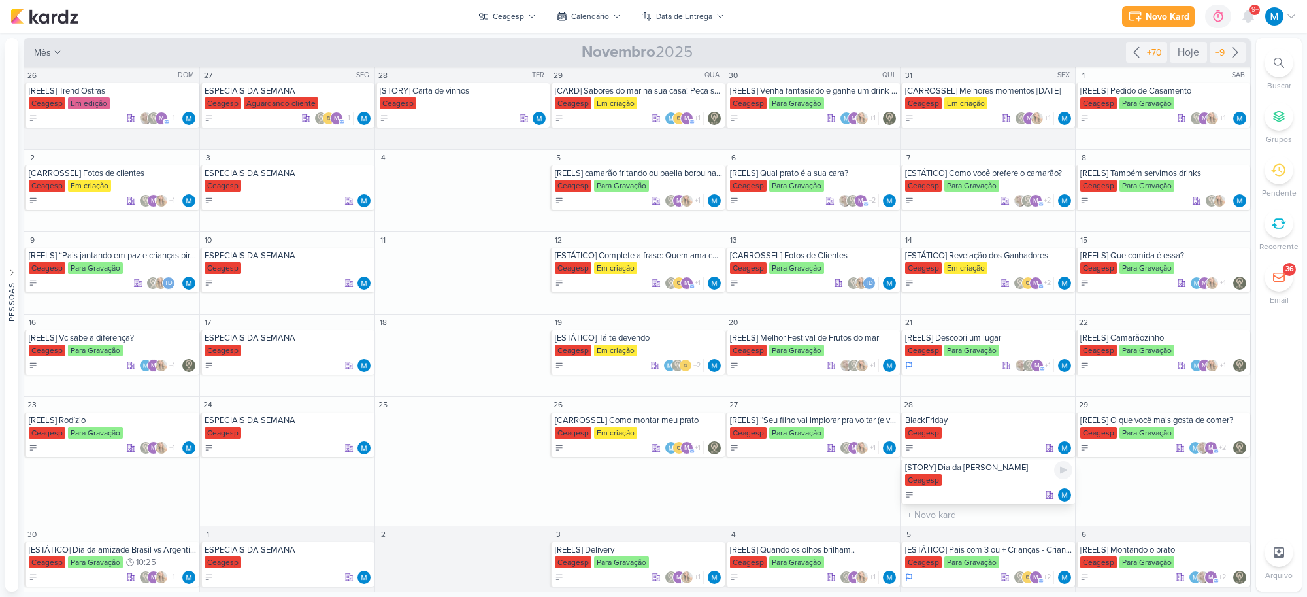
click at [995, 465] on div "[STORY] Dia da [PERSON_NAME] [GEOGRAPHIC_DATA]" at bounding box center [988, 481] width 174 height 44
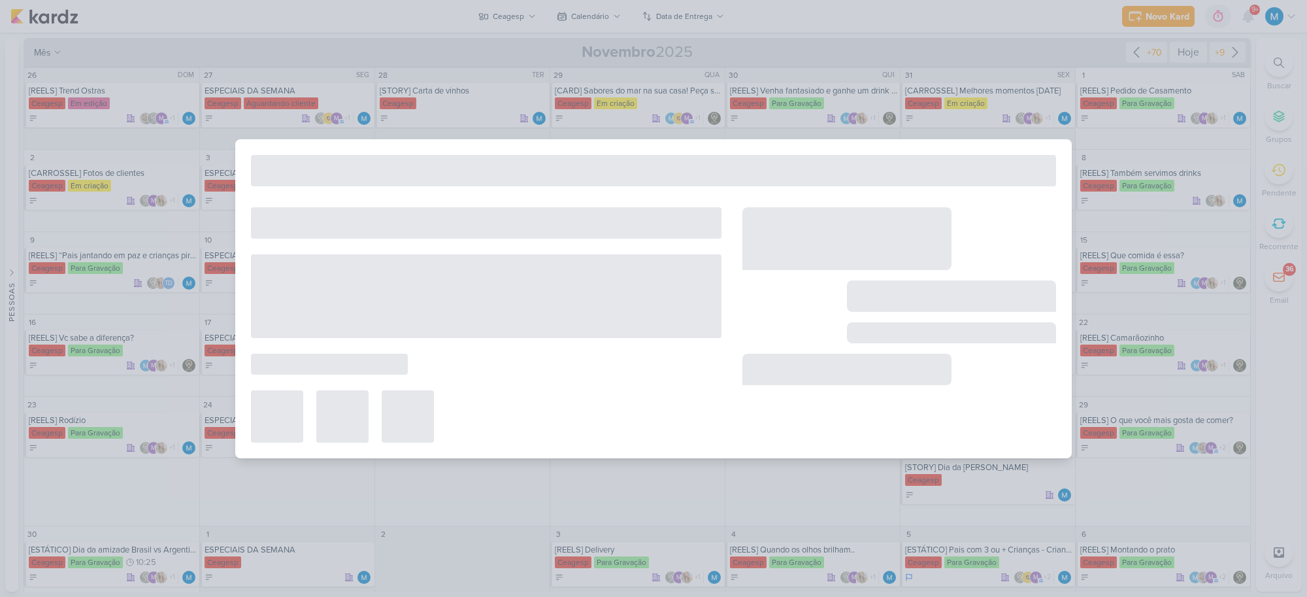
type input "[STORY] Dia da [PERSON_NAME]"
type input "[DATE] 23:59"
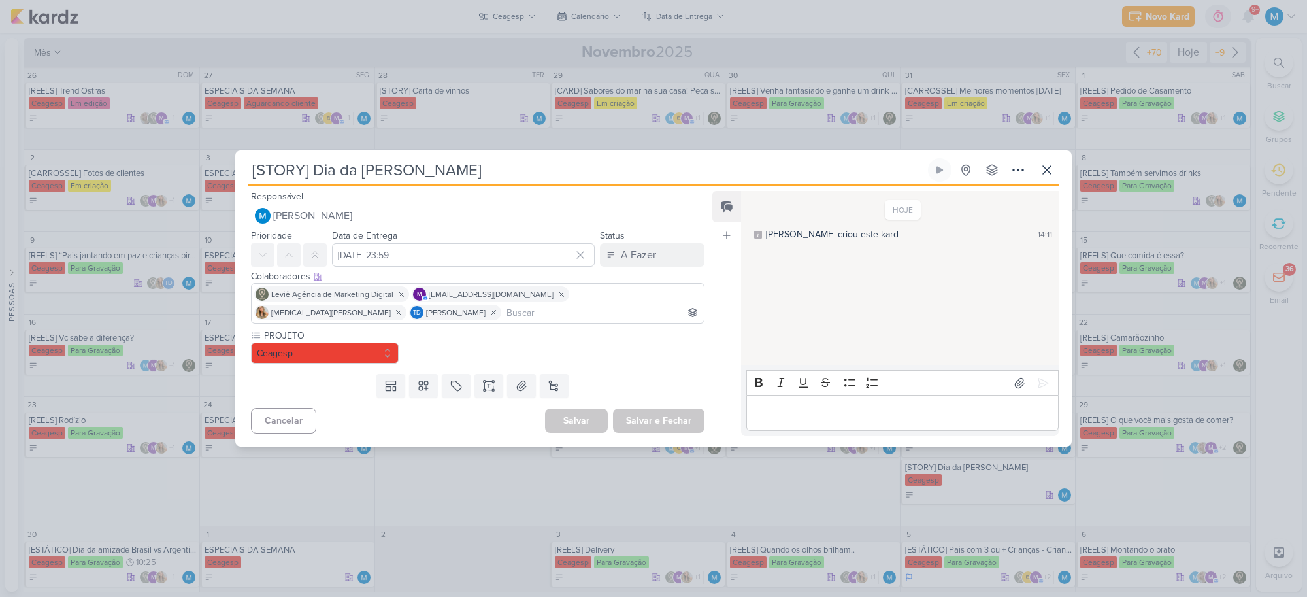
scroll to position [0, 0]
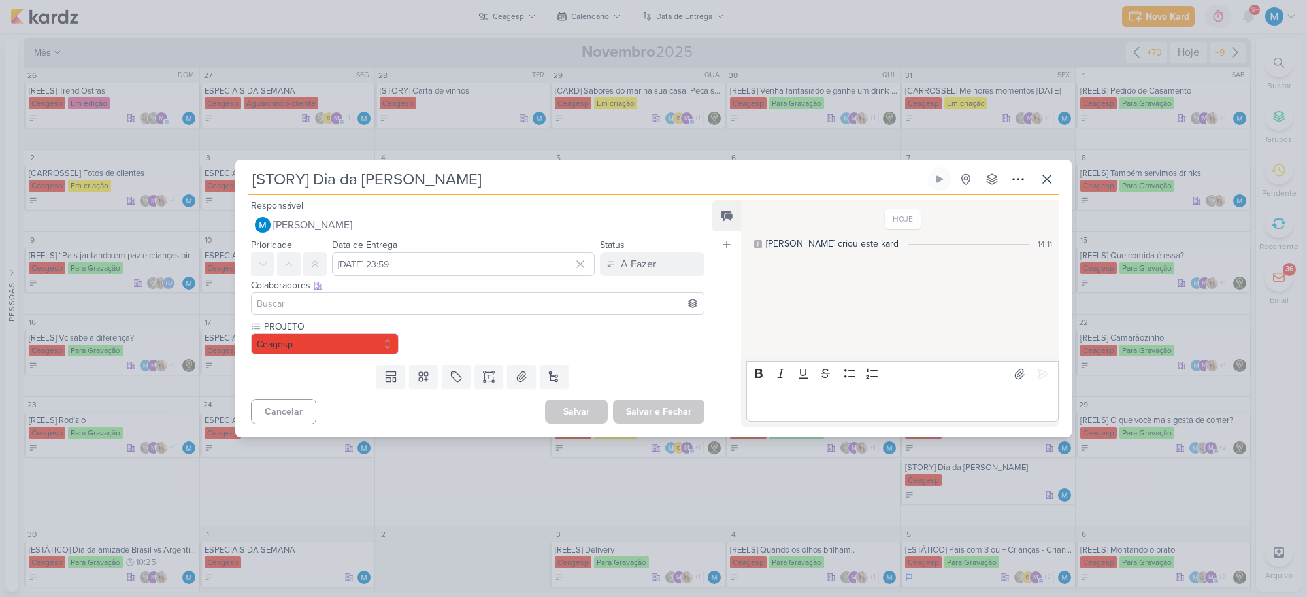
click at [363, 301] on input at bounding box center [477, 303] width 447 height 16
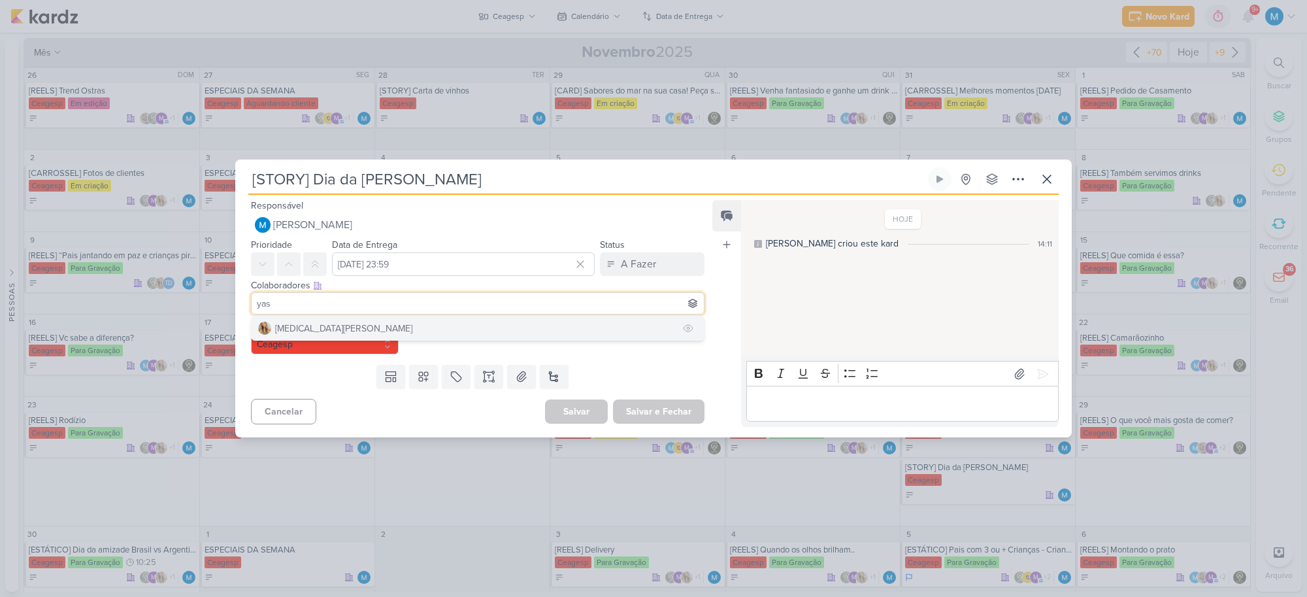
type input "yas"
click at [455, 328] on button "[MEDICAL_DATA][PERSON_NAME]" at bounding box center [478, 328] width 452 height 24
type input "tha"
click at [455, 323] on button "Td Thais de carvalho" at bounding box center [478, 328] width 452 height 24
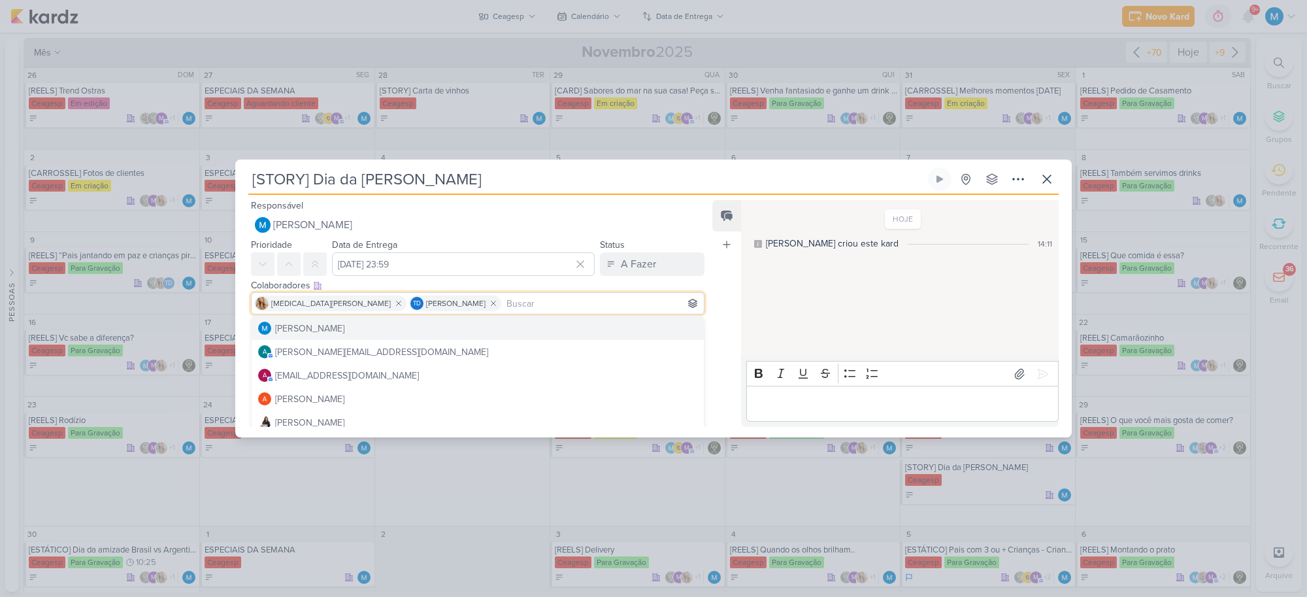
click at [724, 288] on div "Feed Atrelar email Solte o email para atrelar ao kard" at bounding box center [726, 313] width 29 height 227
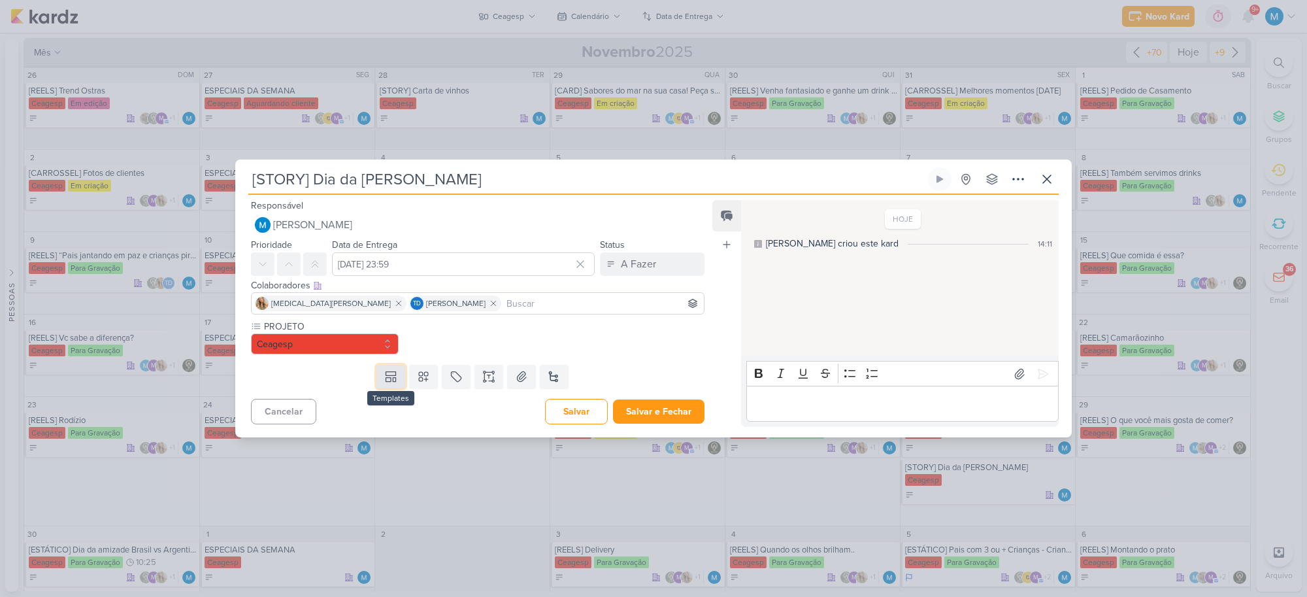
click at [396, 383] on button at bounding box center [390, 377] width 29 height 24
click at [418, 374] on icon at bounding box center [423, 376] width 13 height 13
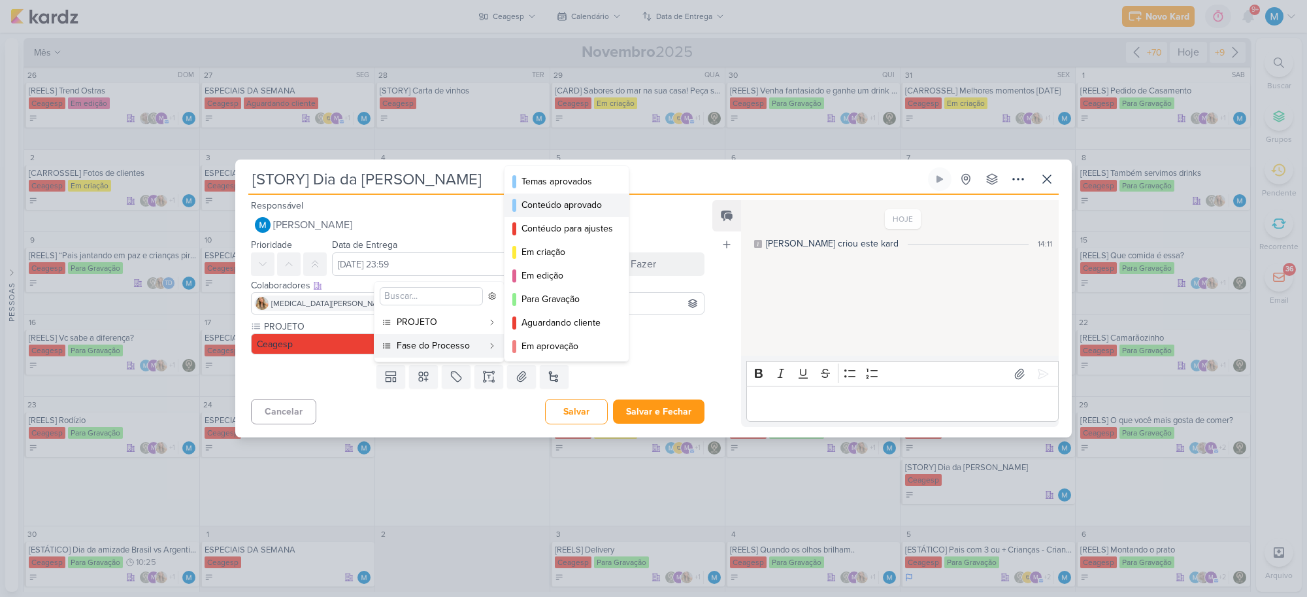
click at [572, 210] on div "Conteúdo aprovado" at bounding box center [566, 205] width 91 height 14
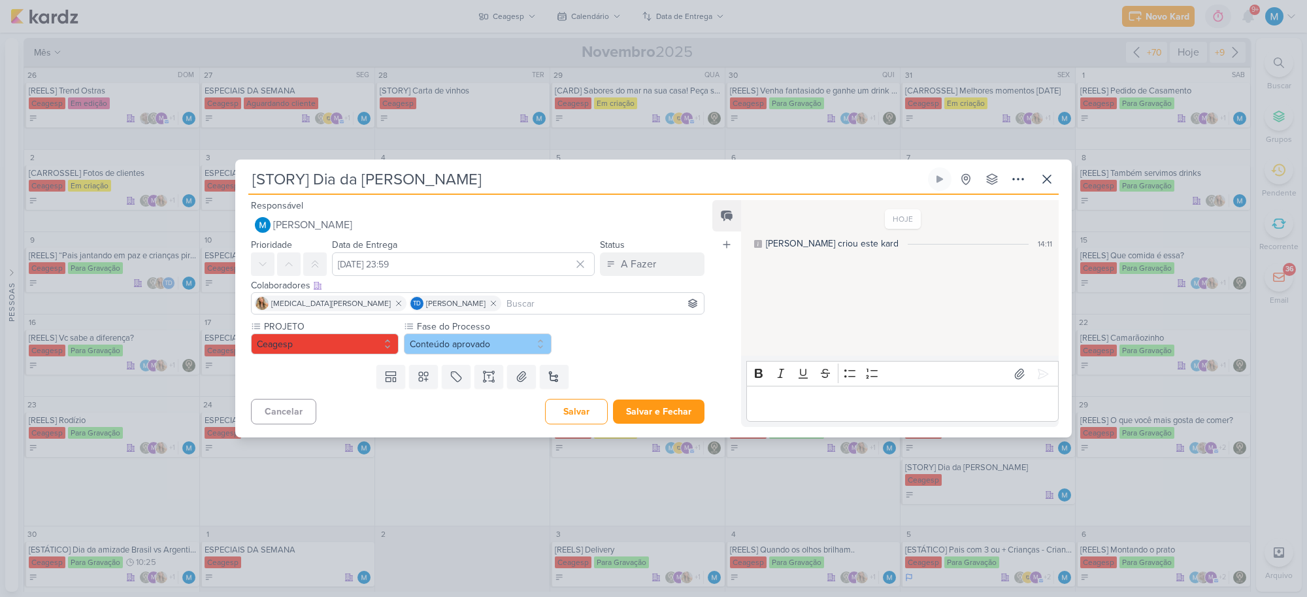
click at [722, 354] on div "Feed Atrelar email Solte o email para atrelar ao kard" at bounding box center [726, 313] width 29 height 227
click at [484, 379] on icon at bounding box center [488, 376] width 13 height 13
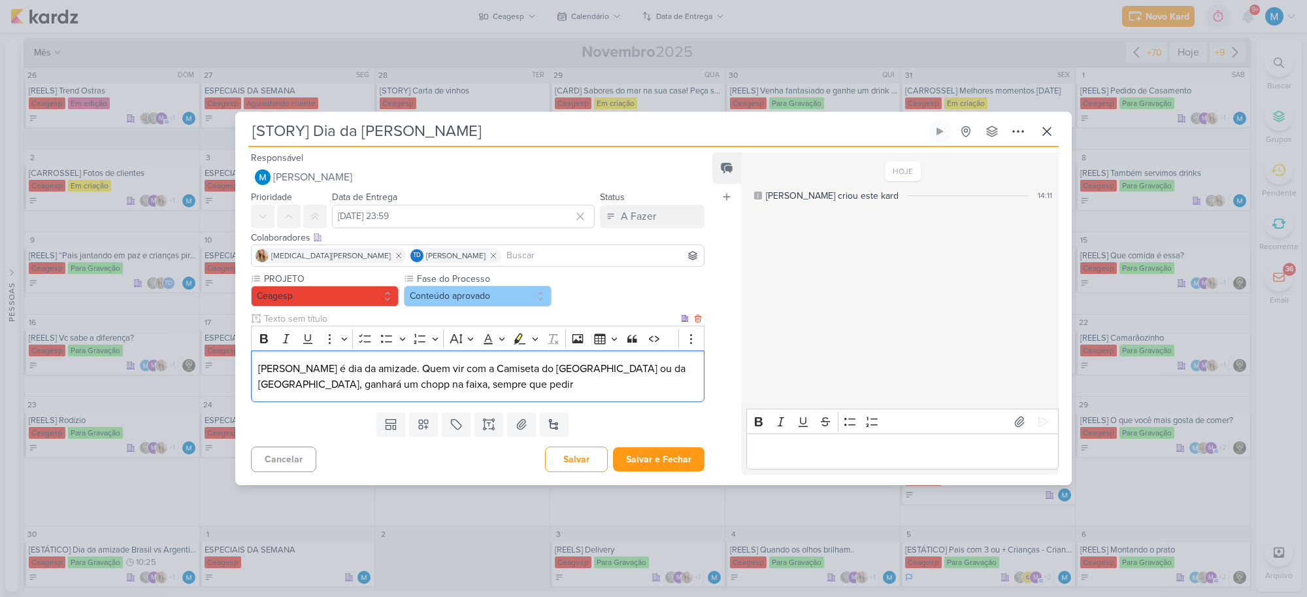
click at [625, 368] on p "[PERSON_NAME] é dia da amizade. Quem vir com a Camiseta do [GEOGRAPHIC_DATA] ou…" at bounding box center [477, 376] width 439 height 31
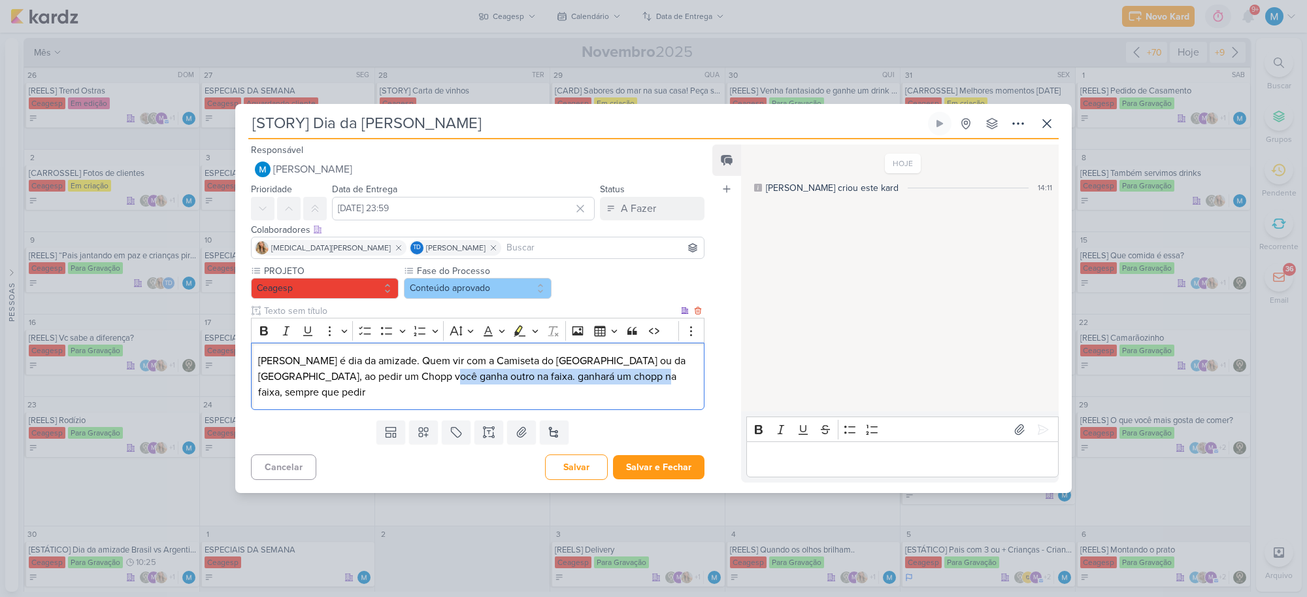
click at [674, 386] on p "[PERSON_NAME] é dia da amizade. Quem vir com a Camiseta do [GEOGRAPHIC_DATA] ou…" at bounding box center [477, 376] width 439 height 47
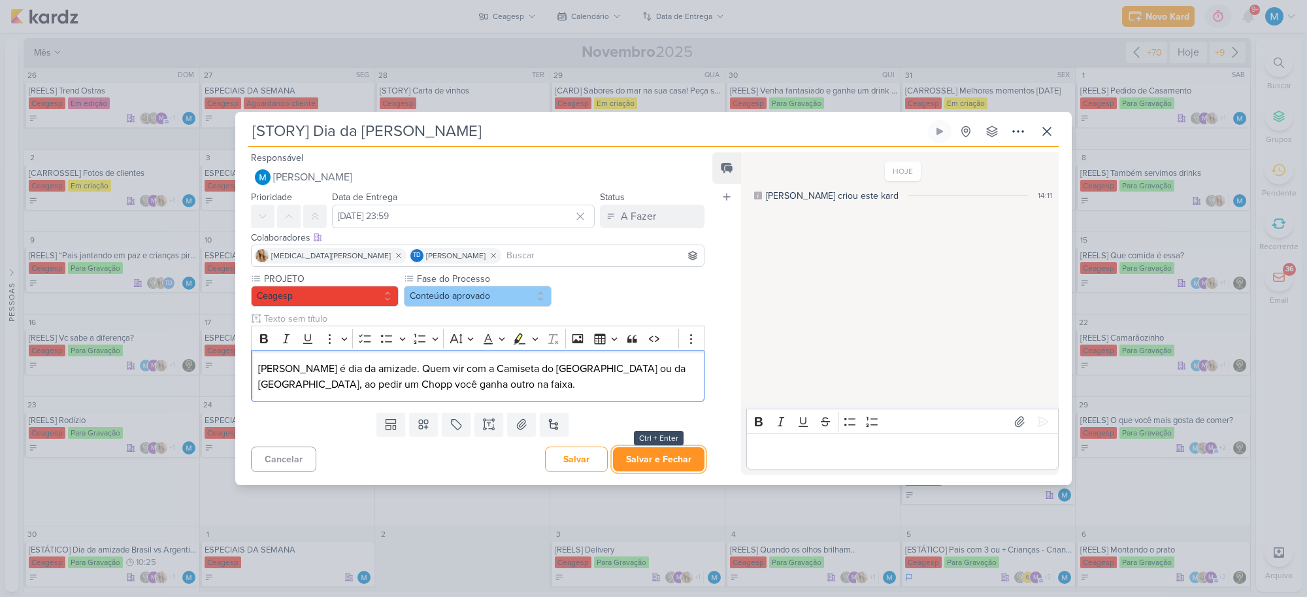
click at [686, 455] on button "Salvar e Fechar" at bounding box center [658, 459] width 91 height 24
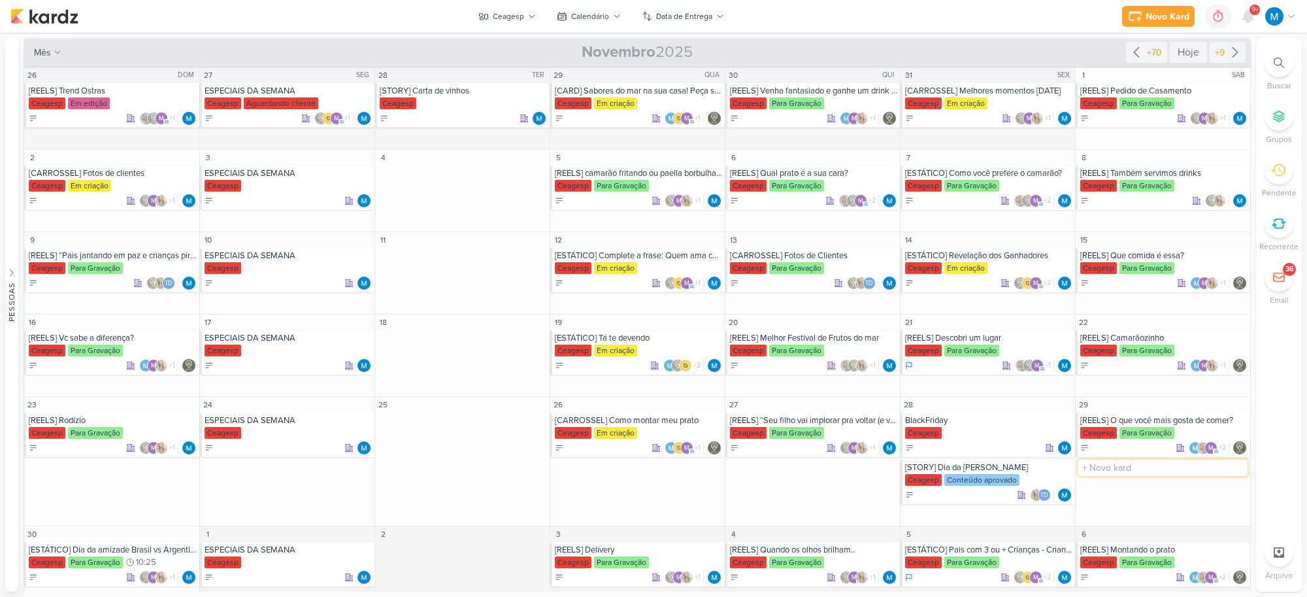
click at [1114, 465] on input "text" at bounding box center [1162, 467] width 169 height 16
type input "[STORY] Dia da [PERSON_NAME]"
click at [1114, 465] on div "[STORY] Dia da [PERSON_NAME]" at bounding box center [1163, 467] width 167 height 10
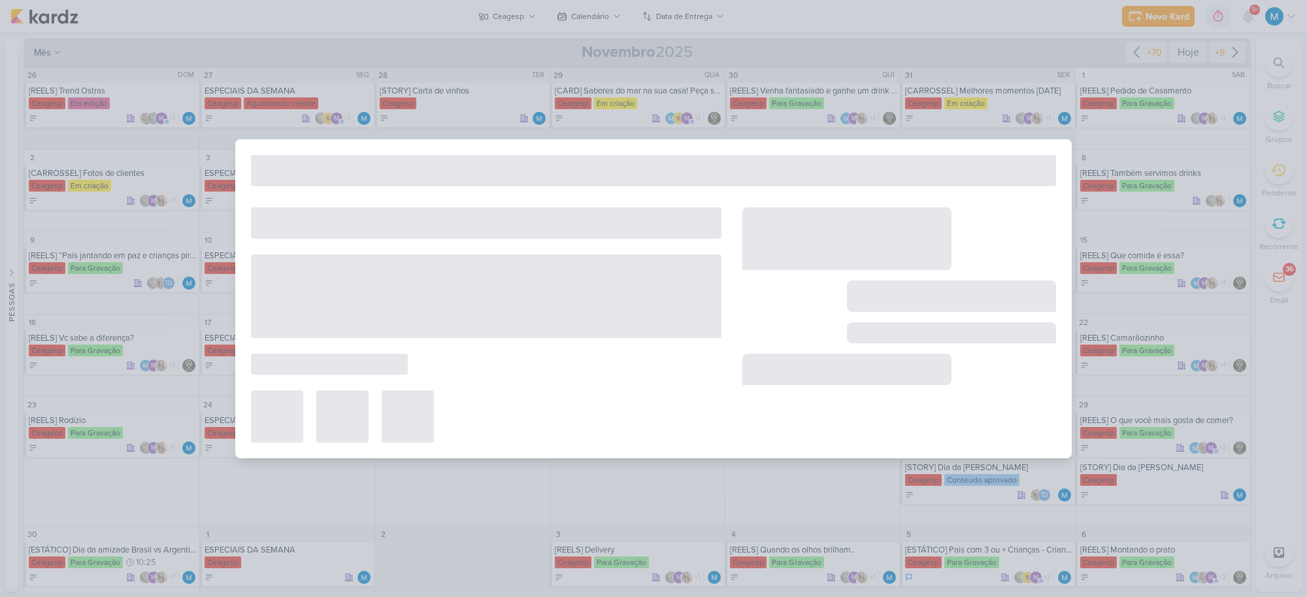
type input "[DATE] 23:59"
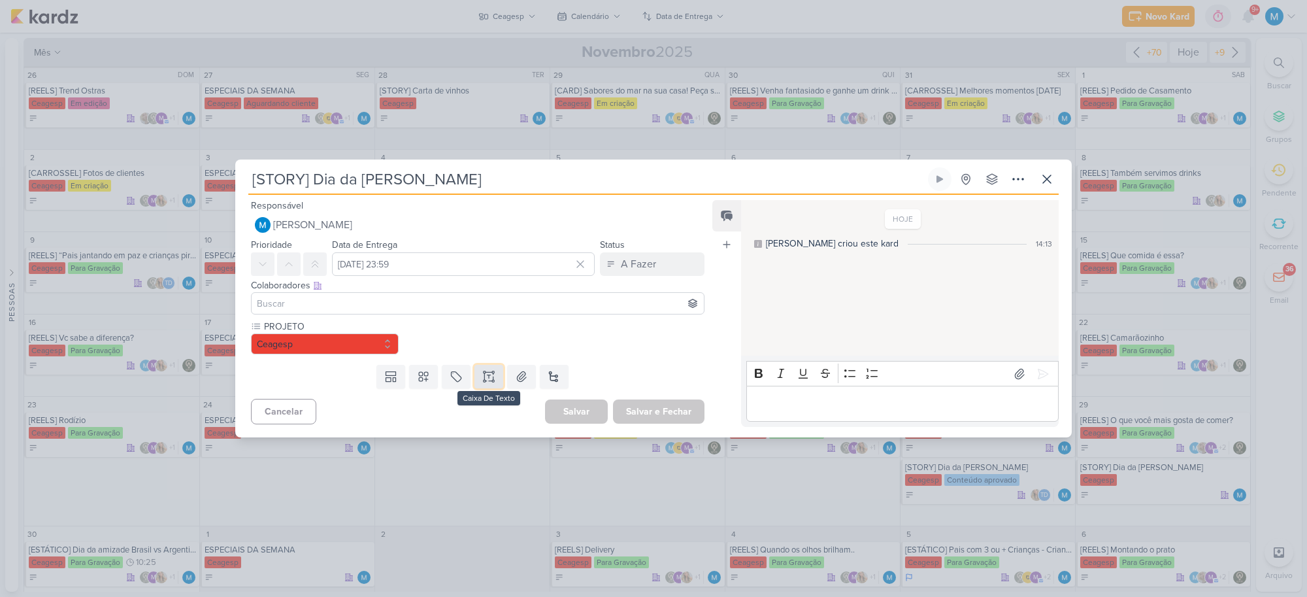
click at [484, 376] on icon at bounding box center [488, 376] width 13 height 13
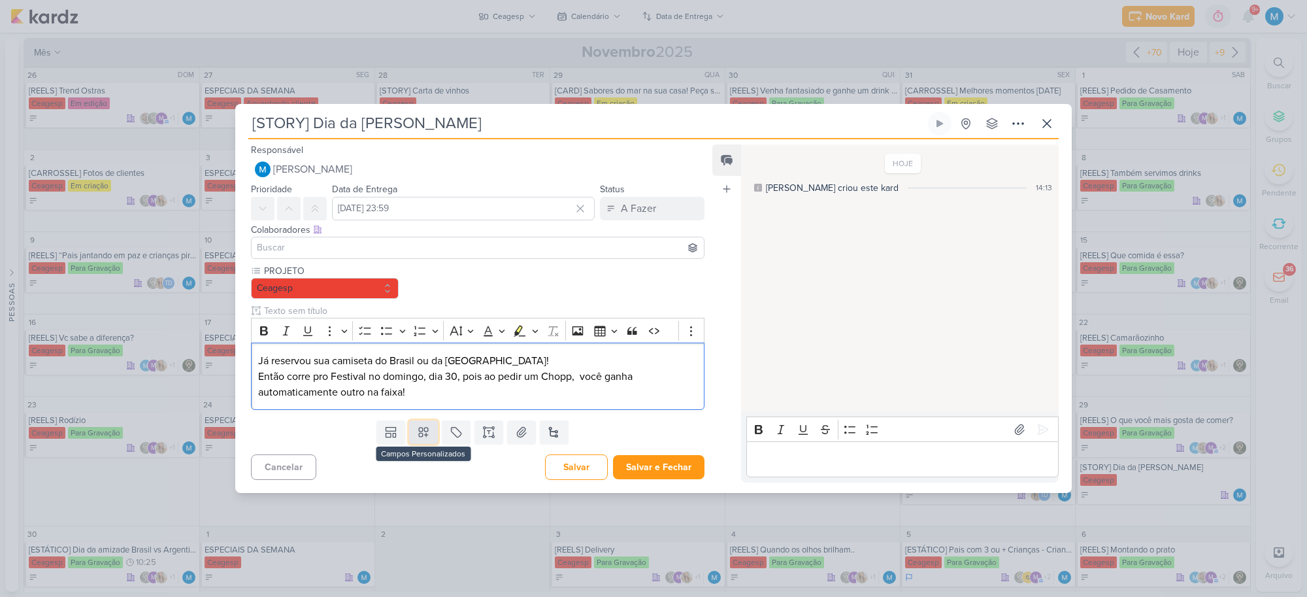
click at [425, 433] on icon at bounding box center [423, 431] width 13 height 13
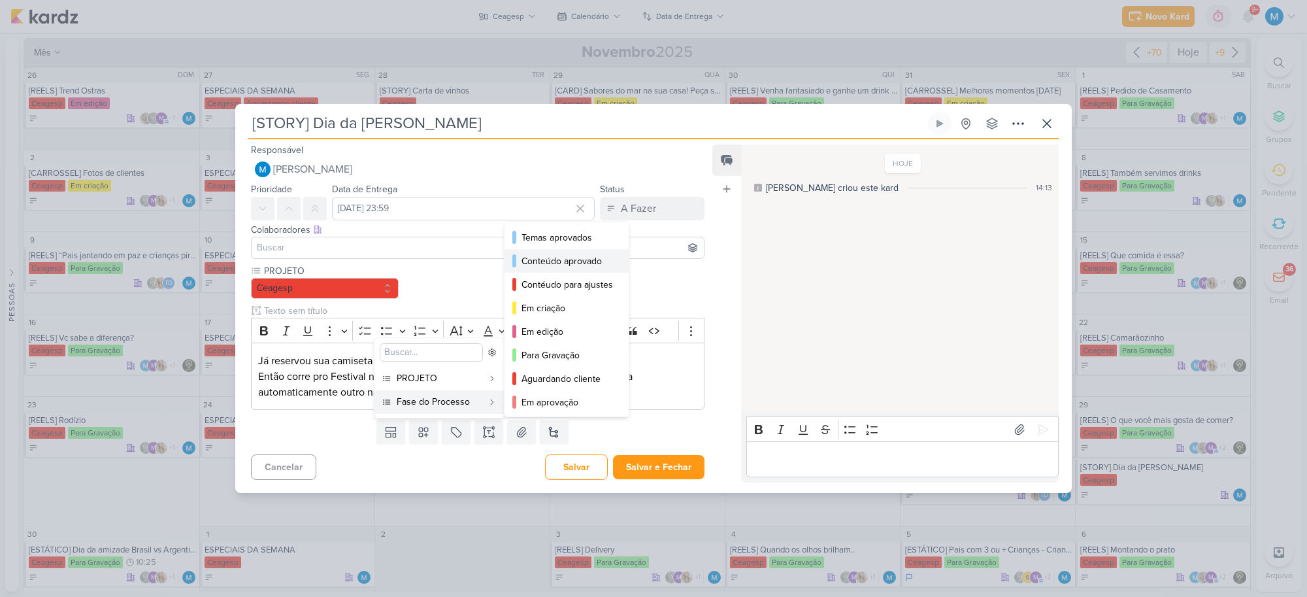
click at [576, 259] on div "Conteúdo aprovado" at bounding box center [566, 261] width 91 height 14
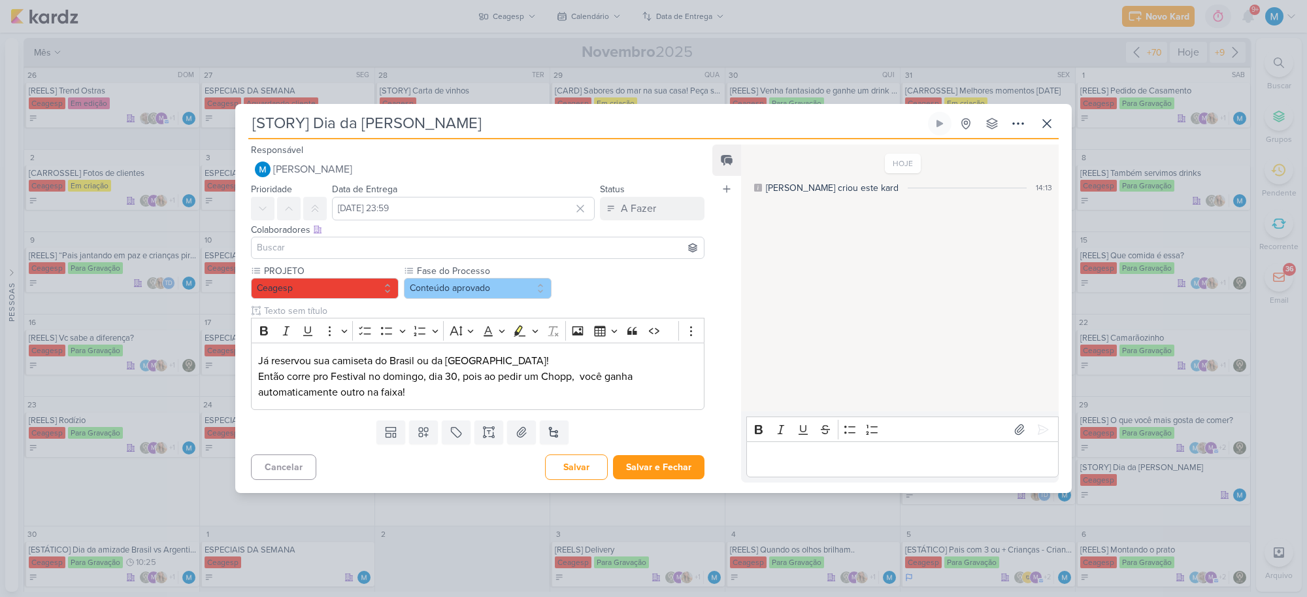
click at [340, 246] on input at bounding box center [477, 248] width 447 height 16
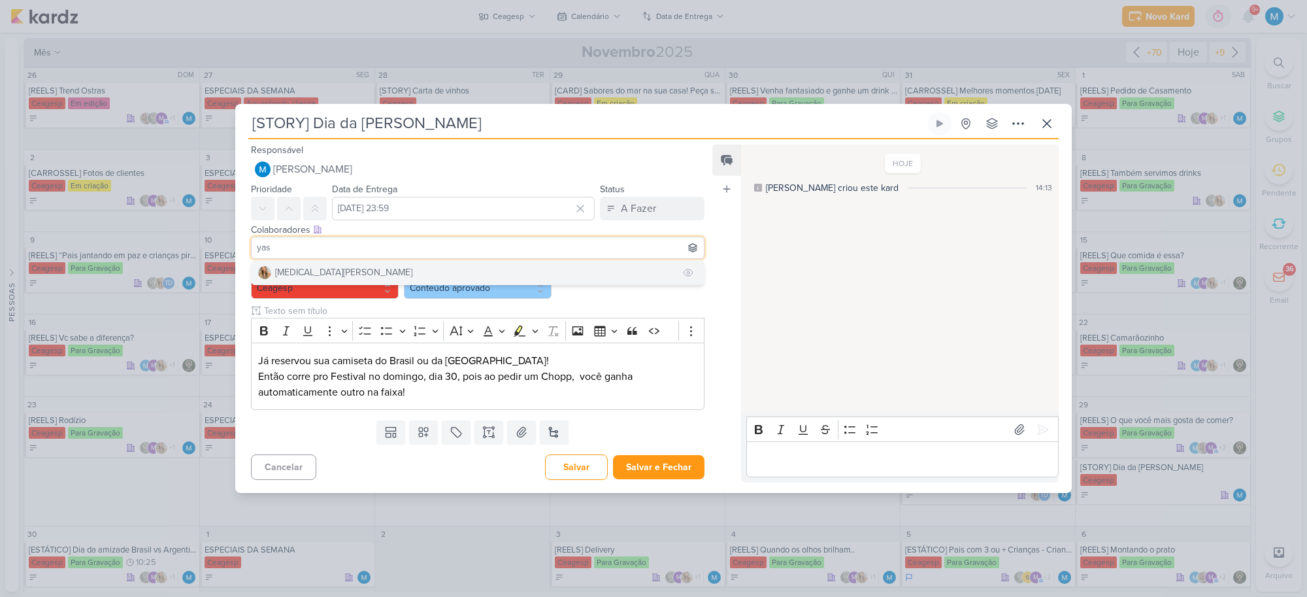
type input "yas"
click at [331, 269] on button "[MEDICAL_DATA][PERSON_NAME]" at bounding box center [478, 273] width 452 height 24
type input "th"
click at [376, 271] on button "Td Thais de carvalho" at bounding box center [478, 273] width 452 height 24
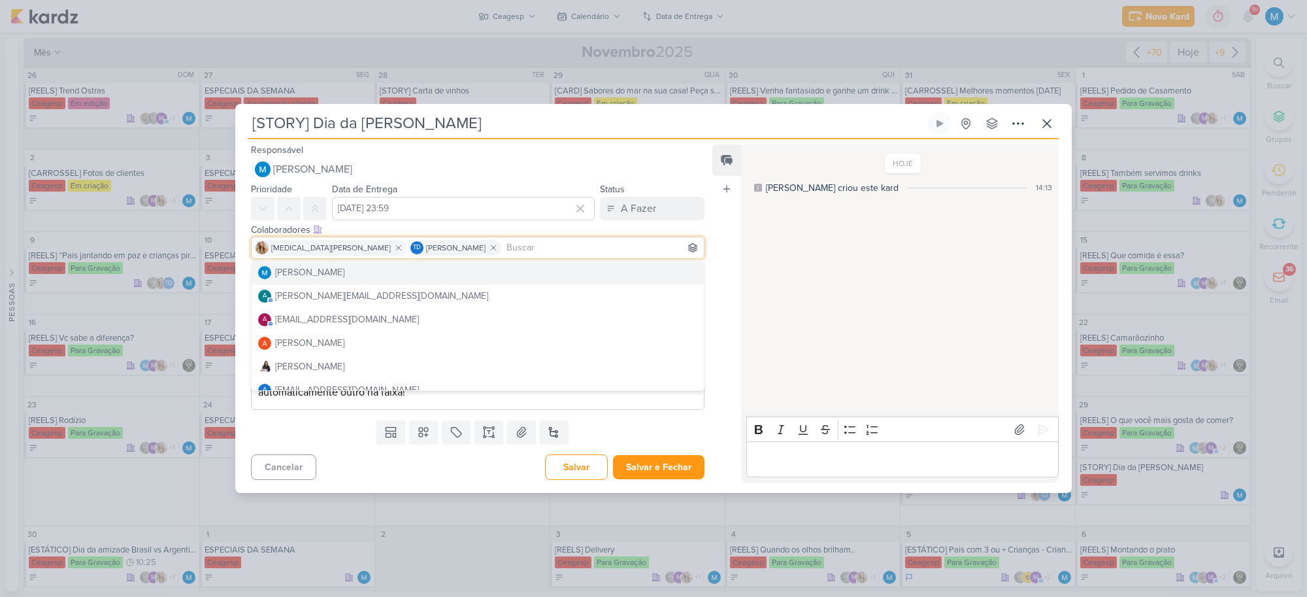
click at [720, 272] on div "Feed Atrelar email Solte o email para atrelar ao kard" at bounding box center [726, 313] width 29 height 338
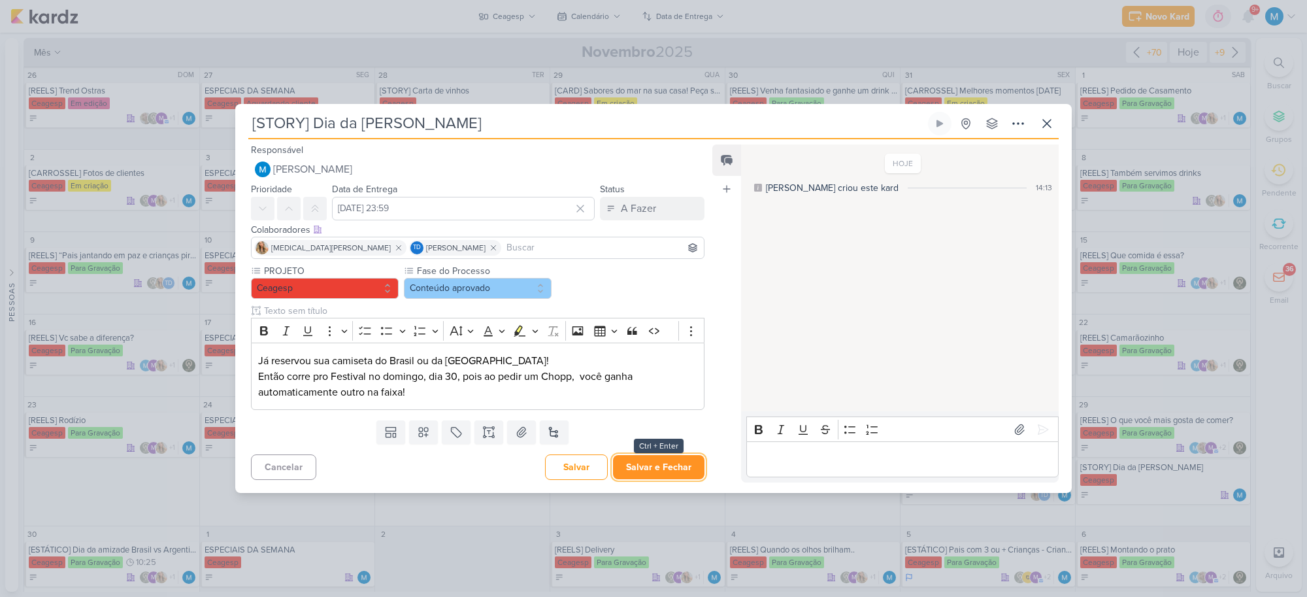
click at [678, 465] on button "Salvar e Fechar" at bounding box center [658, 467] width 91 height 24
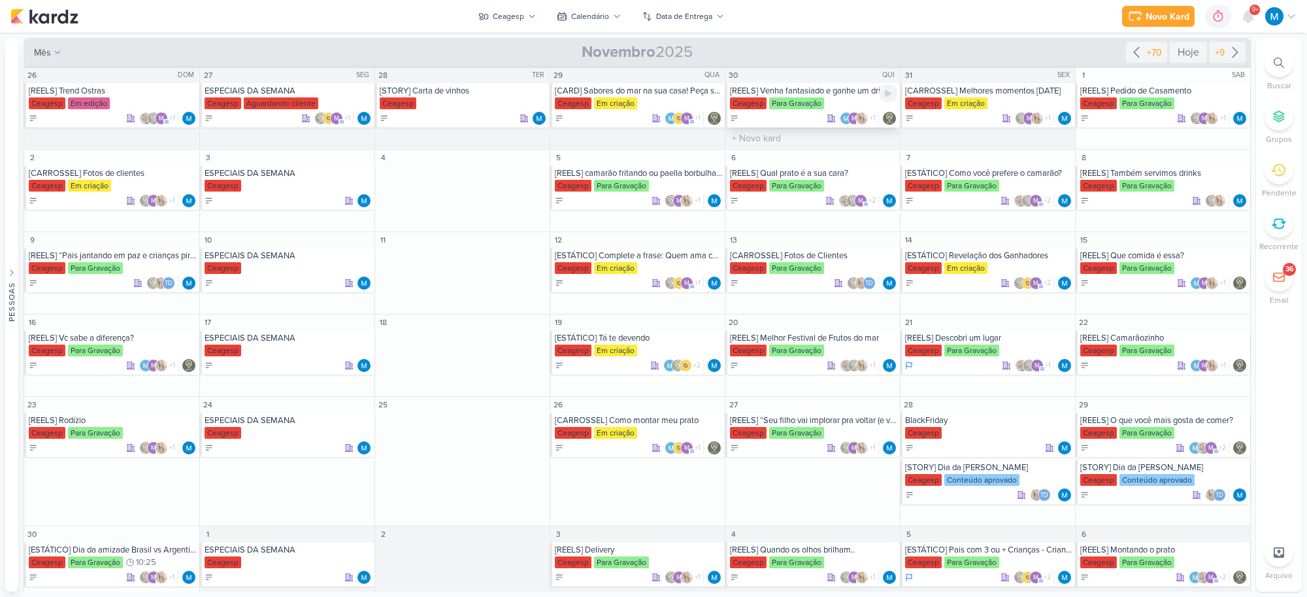
click at [832, 91] on div "[REELS] Venha fantasiado e ganhe um drink especial" at bounding box center [813, 91] width 167 height 10
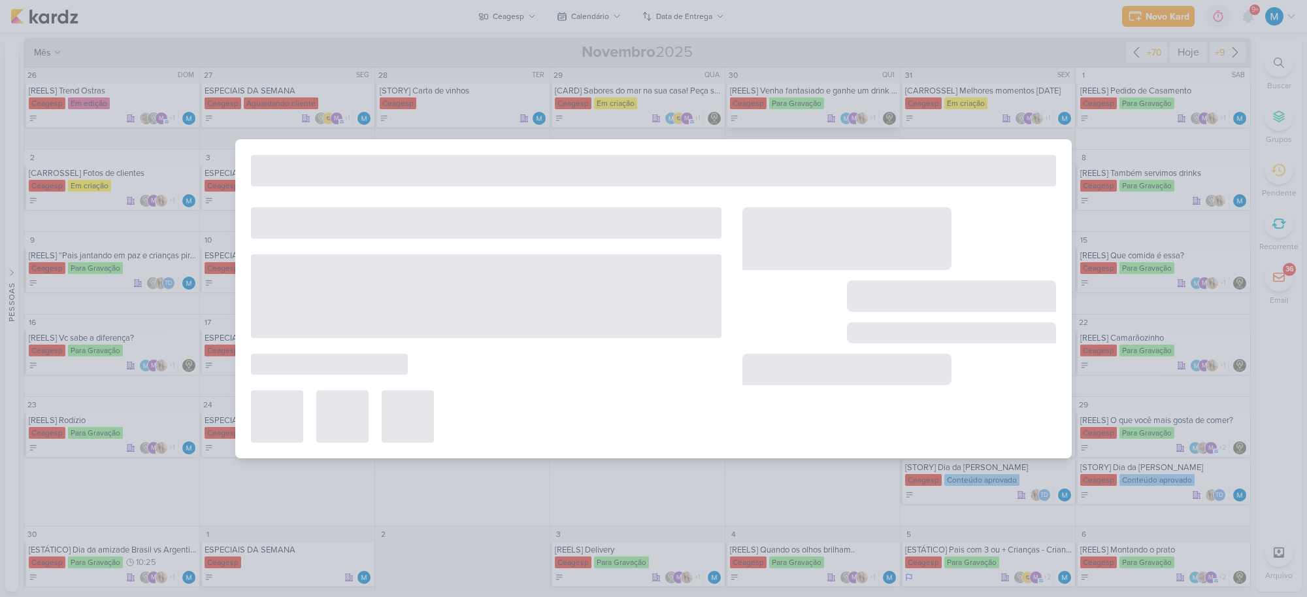
type input "[REELS] Venha fantasiado e ganhe um drink especial"
type input "[DATE] 23:59"
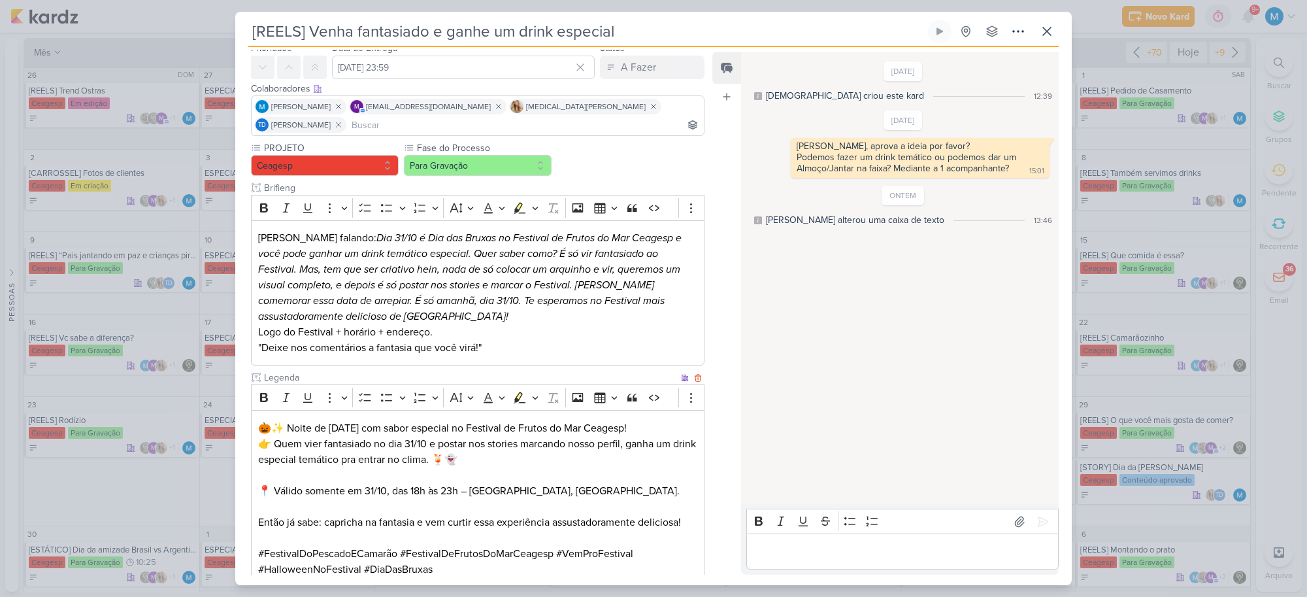
scroll to position [116, 0]
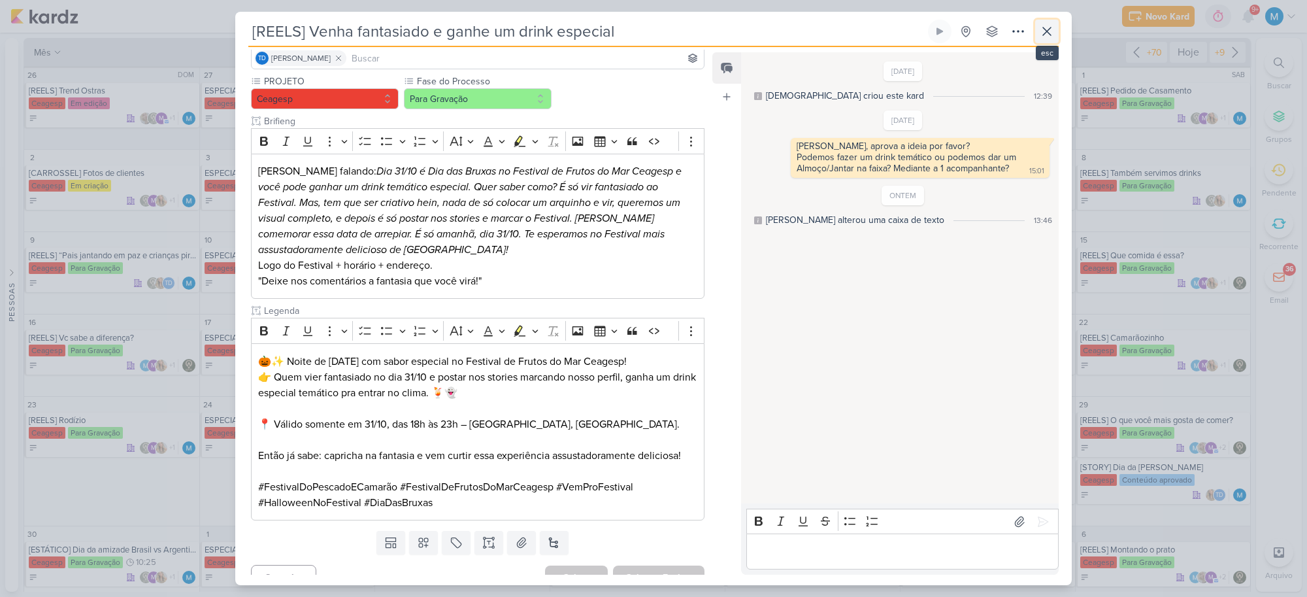
click at [1044, 33] on icon at bounding box center [1047, 31] width 8 height 8
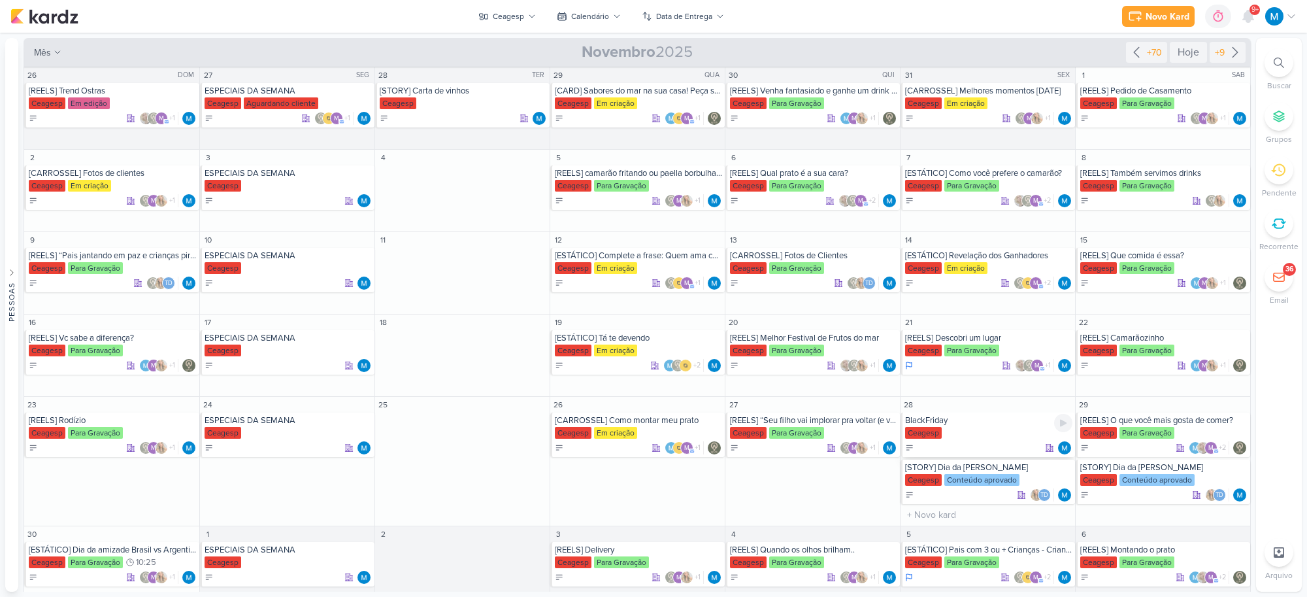
click at [946, 423] on div "BlackFriday" at bounding box center [988, 420] width 167 height 10
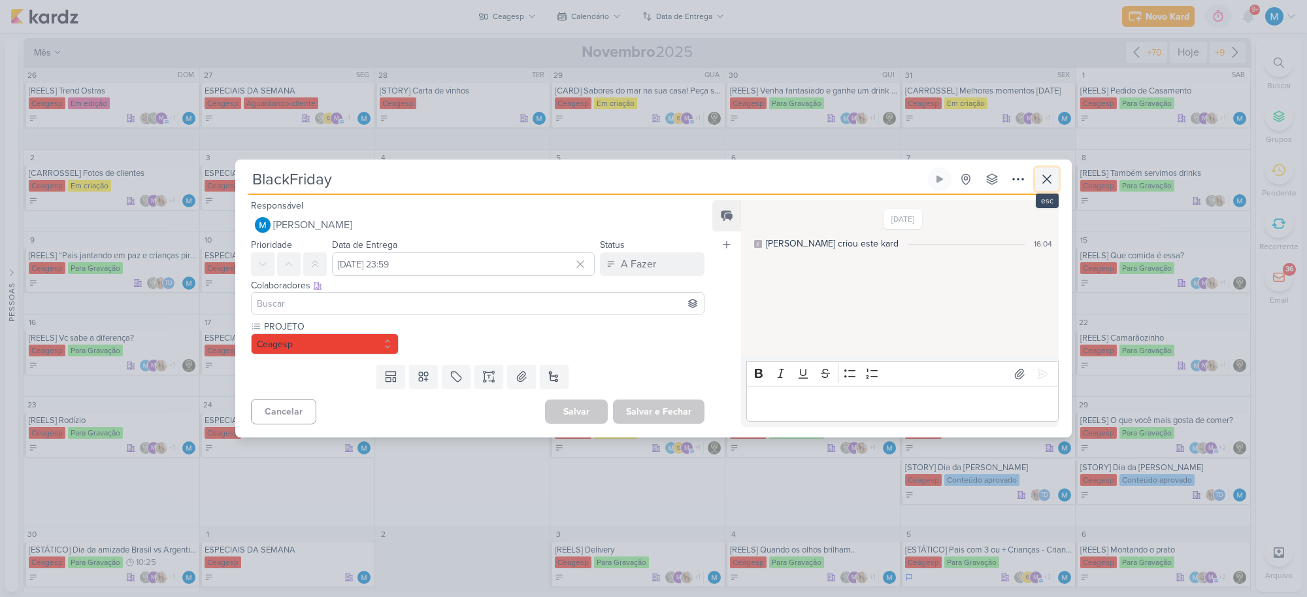
click at [1052, 183] on icon at bounding box center [1047, 179] width 16 height 16
